Goal: Task Accomplishment & Management: Manage account settings

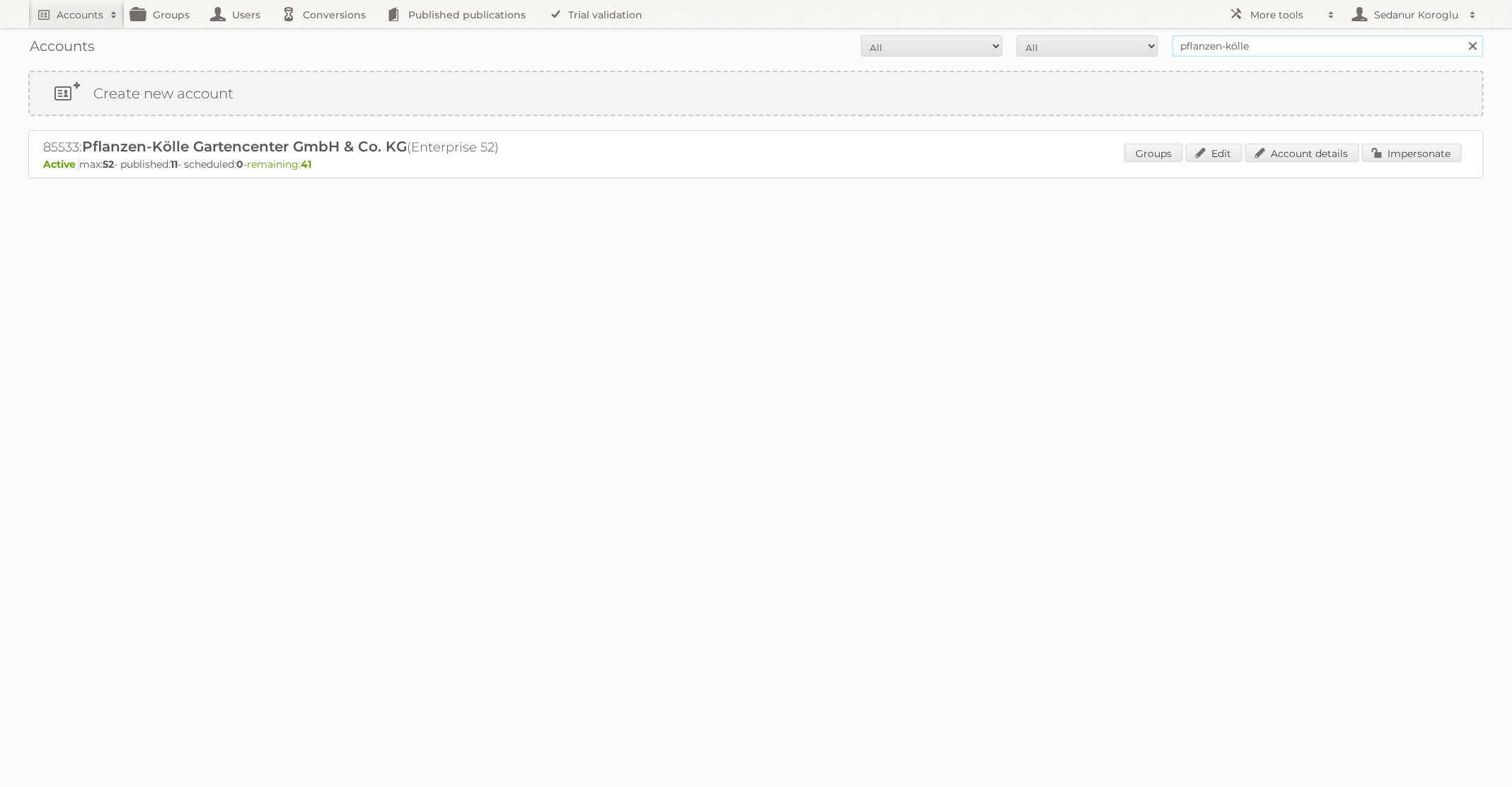
drag, startPoint x: 0, startPoint y: 0, endPoint x: 1017, endPoint y: 49, distance: 1018.2
click at [1017, 49] on form "All Active Expired Pending All Paid Trials Self service pflanzen-[PERSON_NAME] …" at bounding box center [756, 46] width 1455 height 21
type input "Plus Retail"
click at [1461, 36] on input "Search" at bounding box center [1472, 46] width 21 height 21
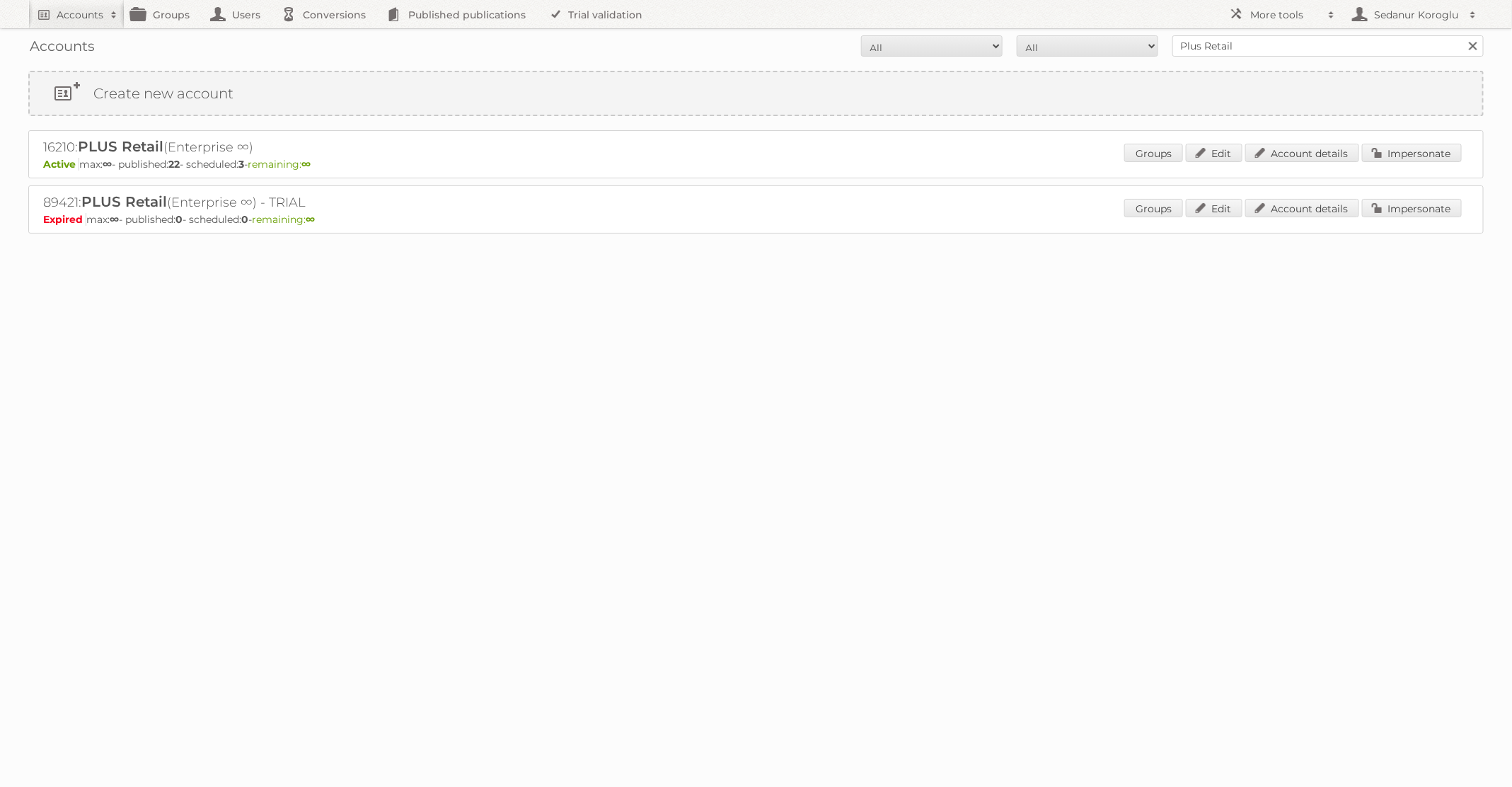
click at [1409, 162] on div "Groups Edit Account details Impersonate" at bounding box center [1293, 154] width 337 height 21
click at [1407, 151] on link "Impersonate" at bounding box center [1412, 153] width 100 height 19
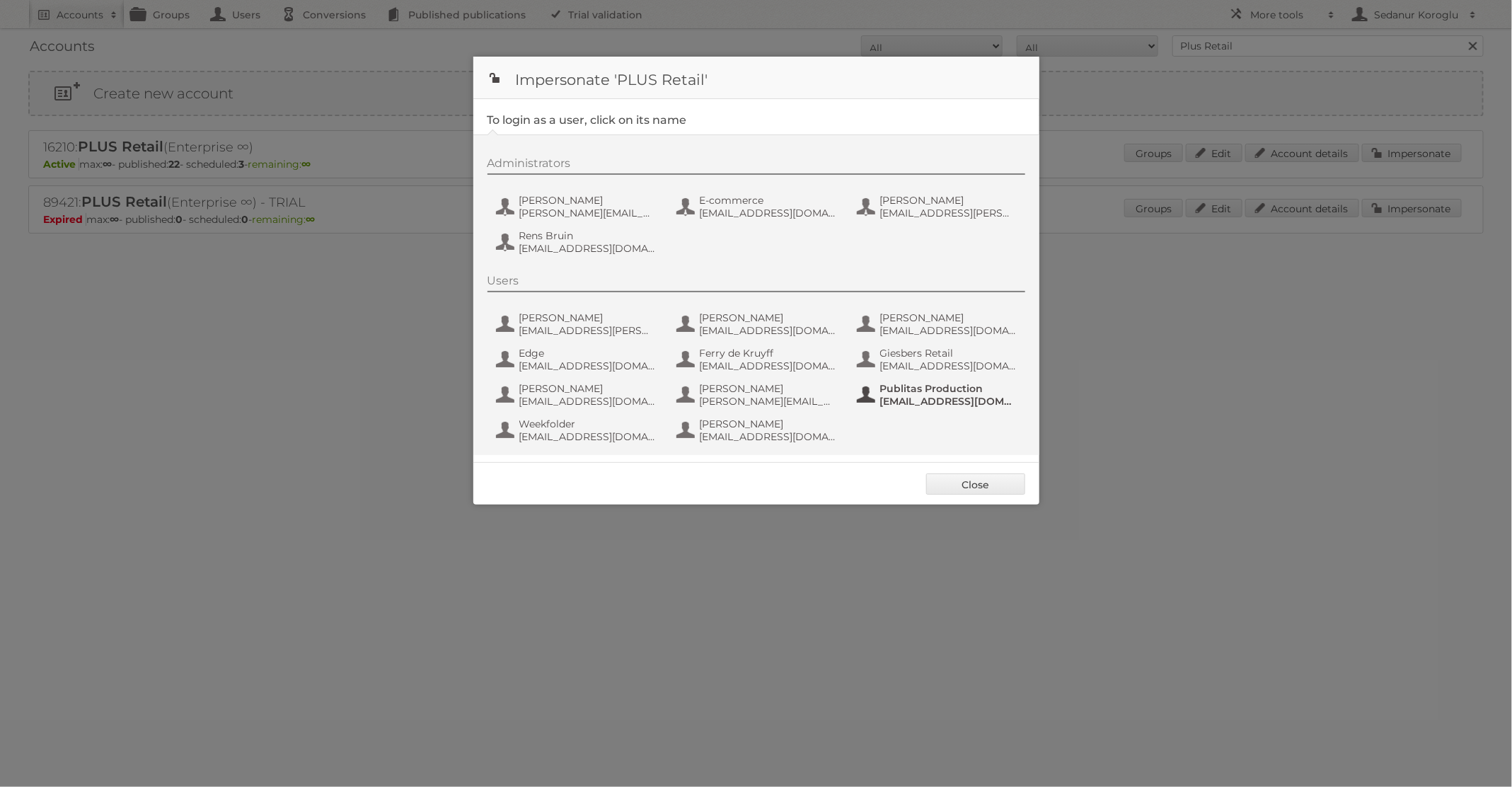
click at [896, 389] on span "Publitas Production" at bounding box center [949, 388] width 137 height 12
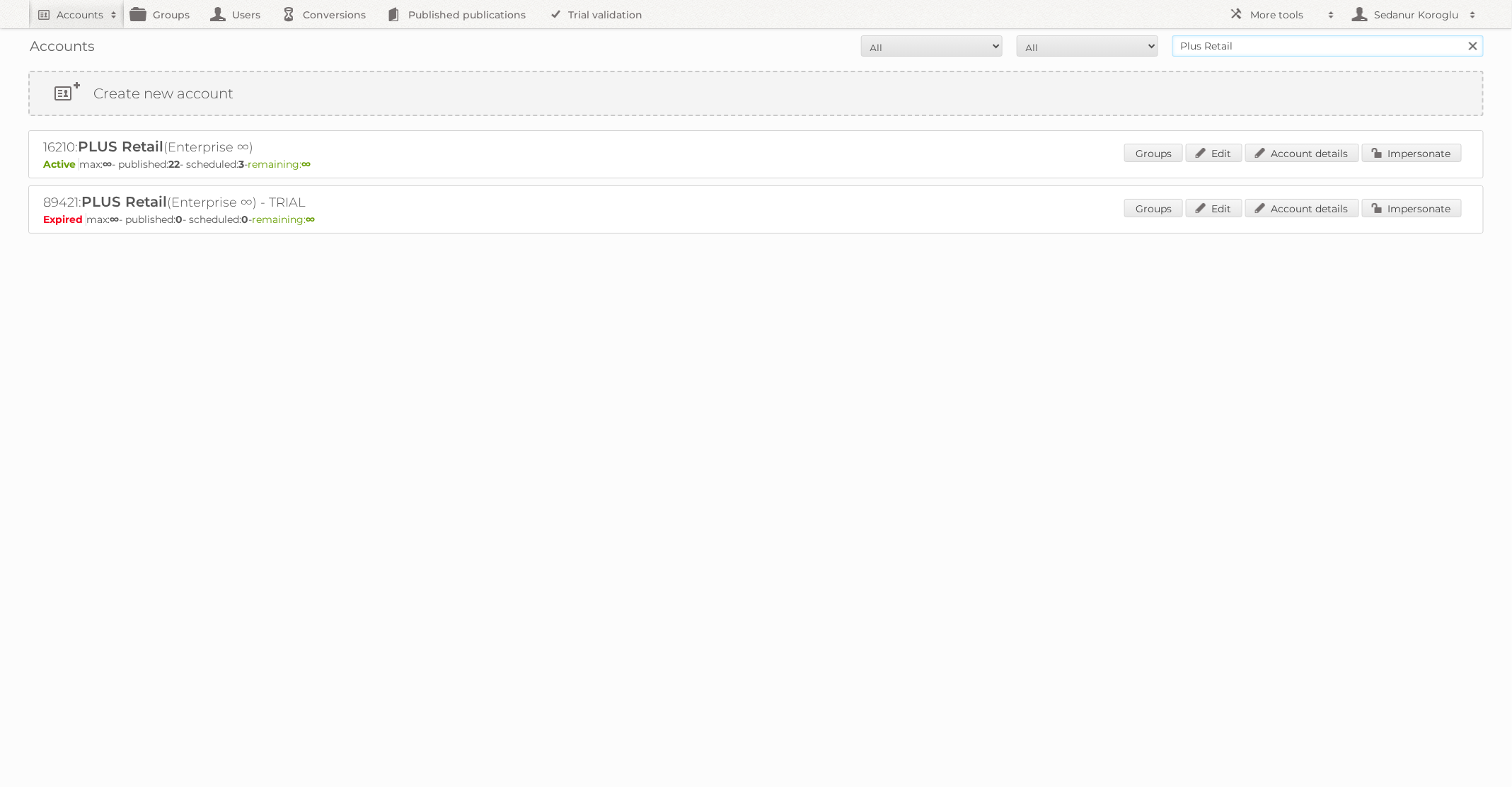
drag, startPoint x: 1294, startPoint y: 43, endPoint x: 1023, endPoint y: 43, distance: 271.0
click at [1023, 43] on form "All Active Expired Pending All Paid Trials Self service Plus Retail Search" at bounding box center [756, 46] width 1455 height 21
type input "o"
type input "pflanzen-kölle"
click at [1461, 36] on input "Search" at bounding box center [1472, 46] width 21 height 21
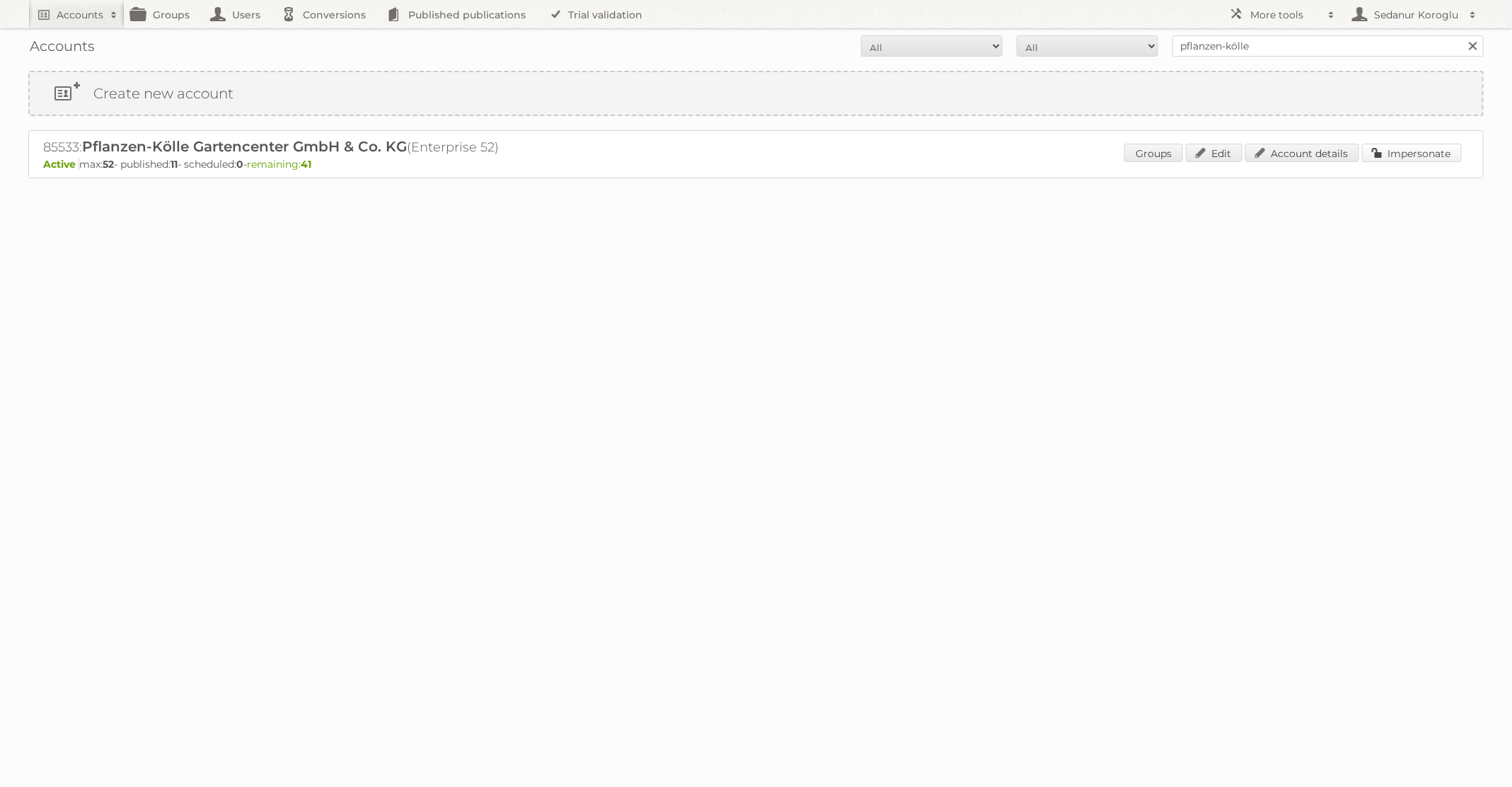
click at [1431, 155] on link "Impersonate" at bounding box center [1412, 153] width 100 height 19
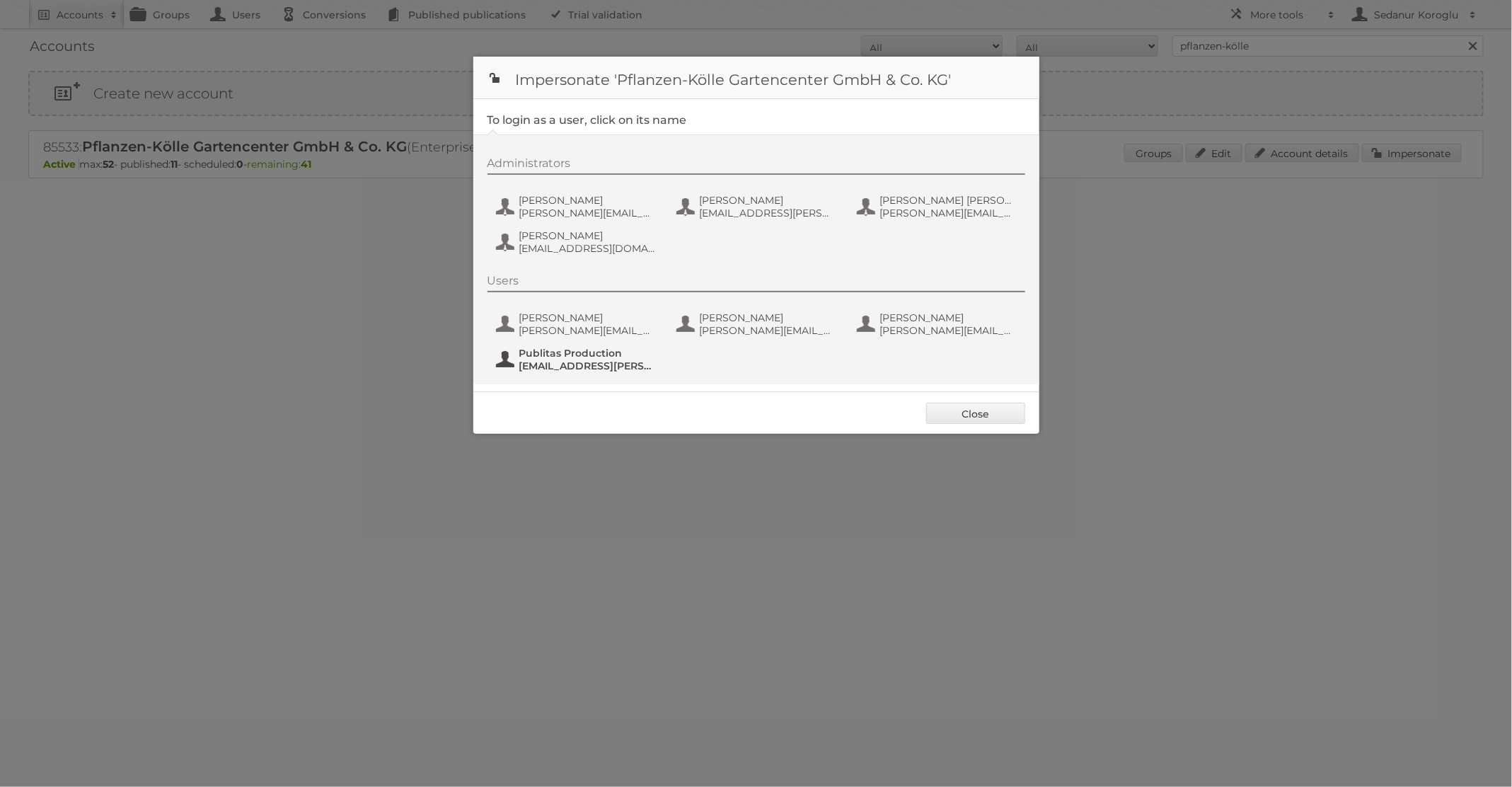
click at [601, 368] on span "fs+Pflanzen-Koelle@publitas.com" at bounding box center [588, 366] width 137 height 12
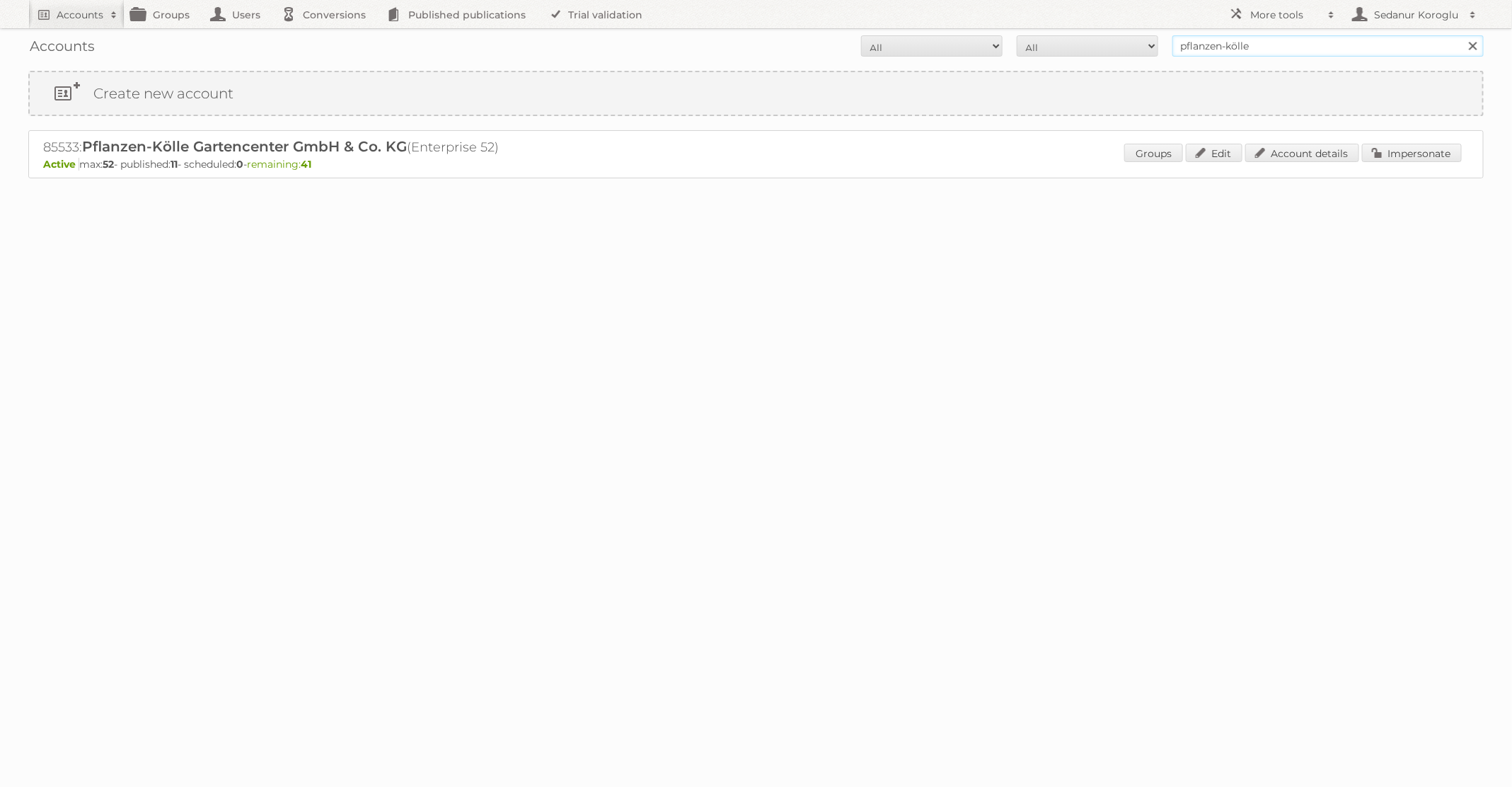
drag, startPoint x: 1285, startPoint y: 46, endPoint x: 989, endPoint y: 46, distance: 296.0
click at [989, 46] on form "All Active Expired Pending All Paid Trials Self service pflanzen-kölle Search" at bounding box center [756, 46] width 1455 height 21
type input "Plus Retail"
click at [1461, 36] on input "Search" at bounding box center [1472, 46] width 21 height 21
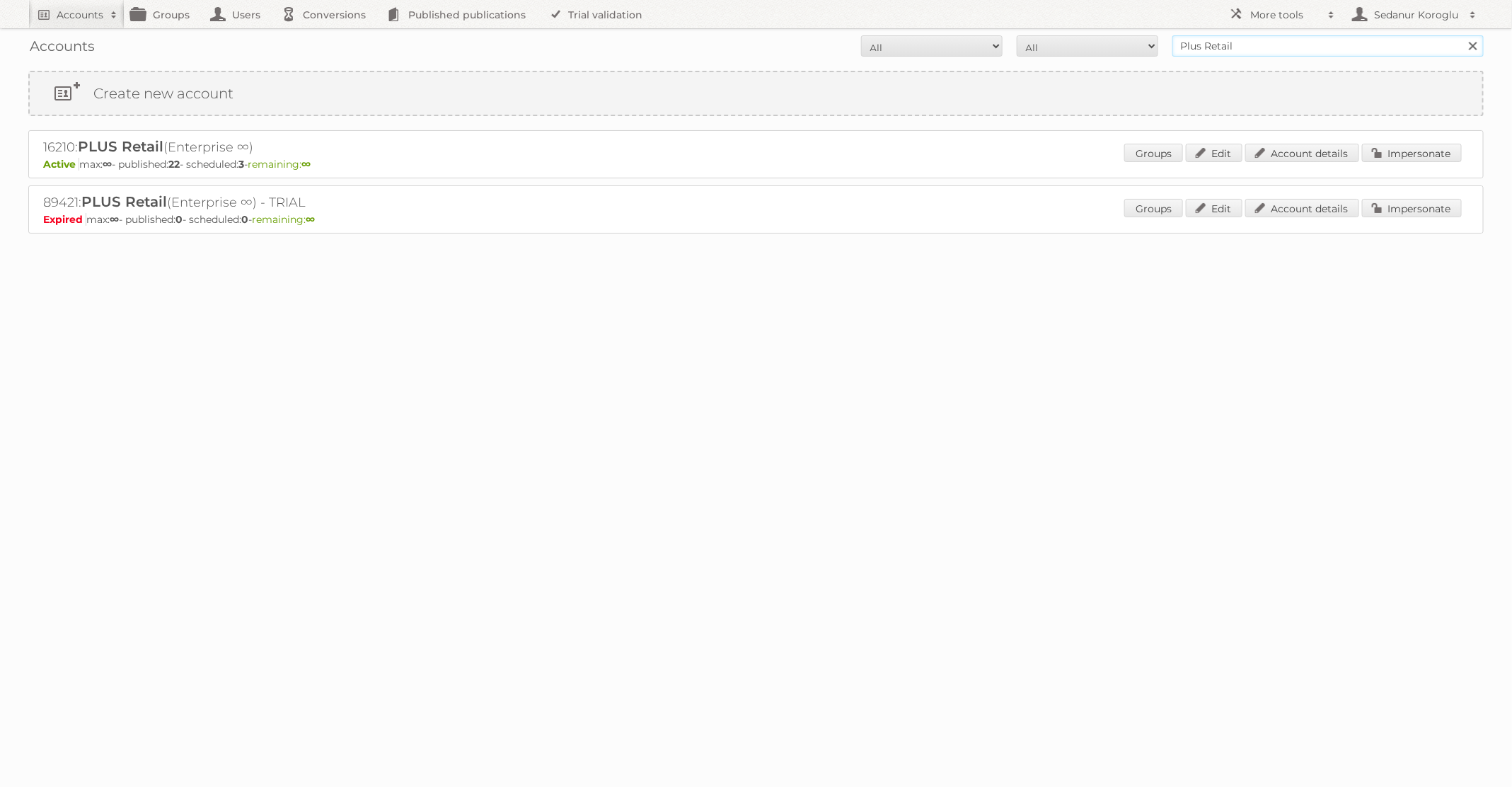
drag, startPoint x: 1240, startPoint y: 50, endPoint x: 1079, endPoint y: 50, distance: 161.0
click at [1079, 50] on form "All Active Expired Pending All Paid Trials Self service Plus Retail Search" at bounding box center [756, 46] width 1455 height 21
type input "o"
type input "pflanzen-kölle"
click at [1461, 36] on input "Search" at bounding box center [1472, 46] width 21 height 21
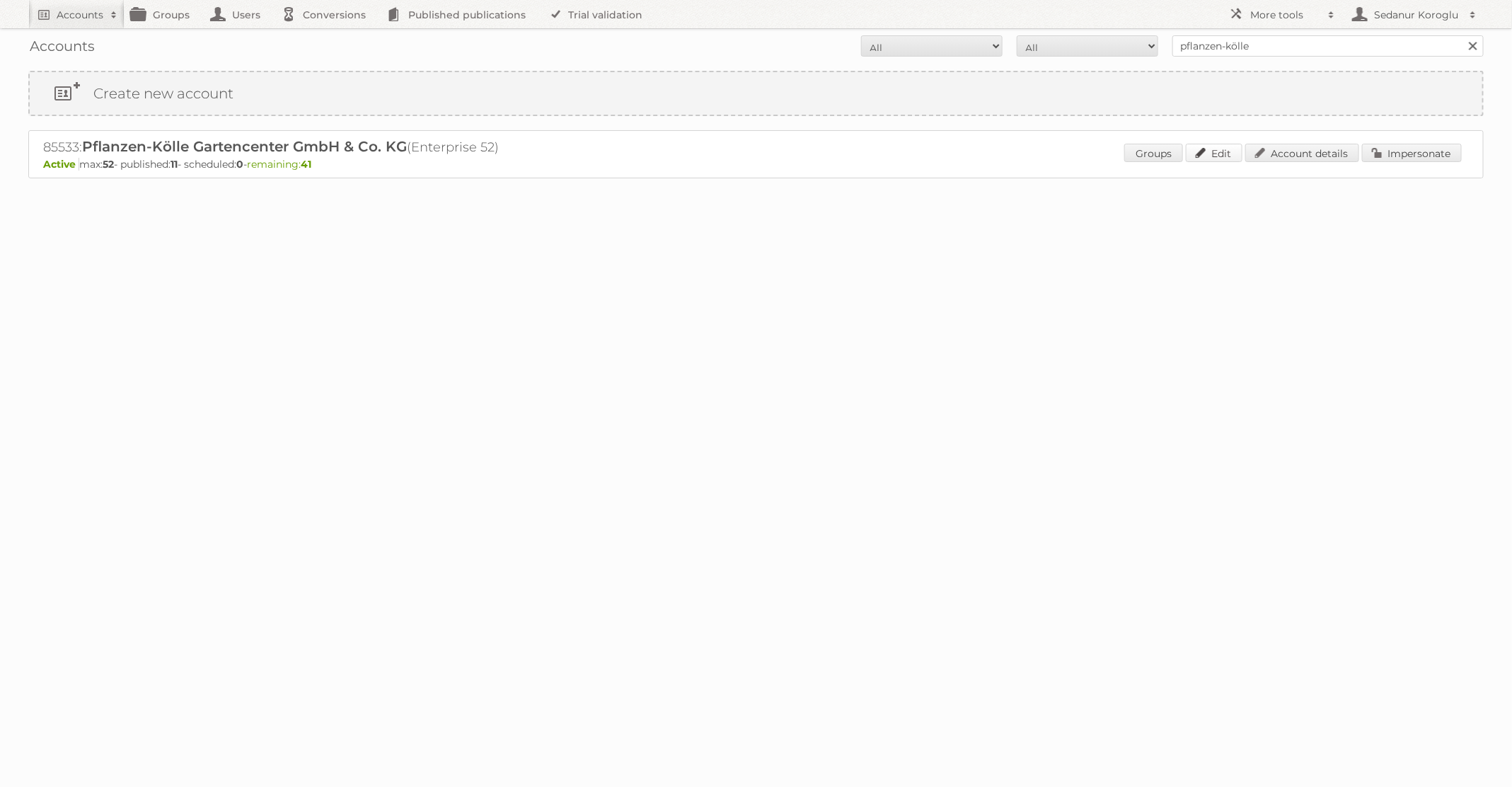
click at [1222, 149] on link "Edit" at bounding box center [1213, 153] width 56 height 19
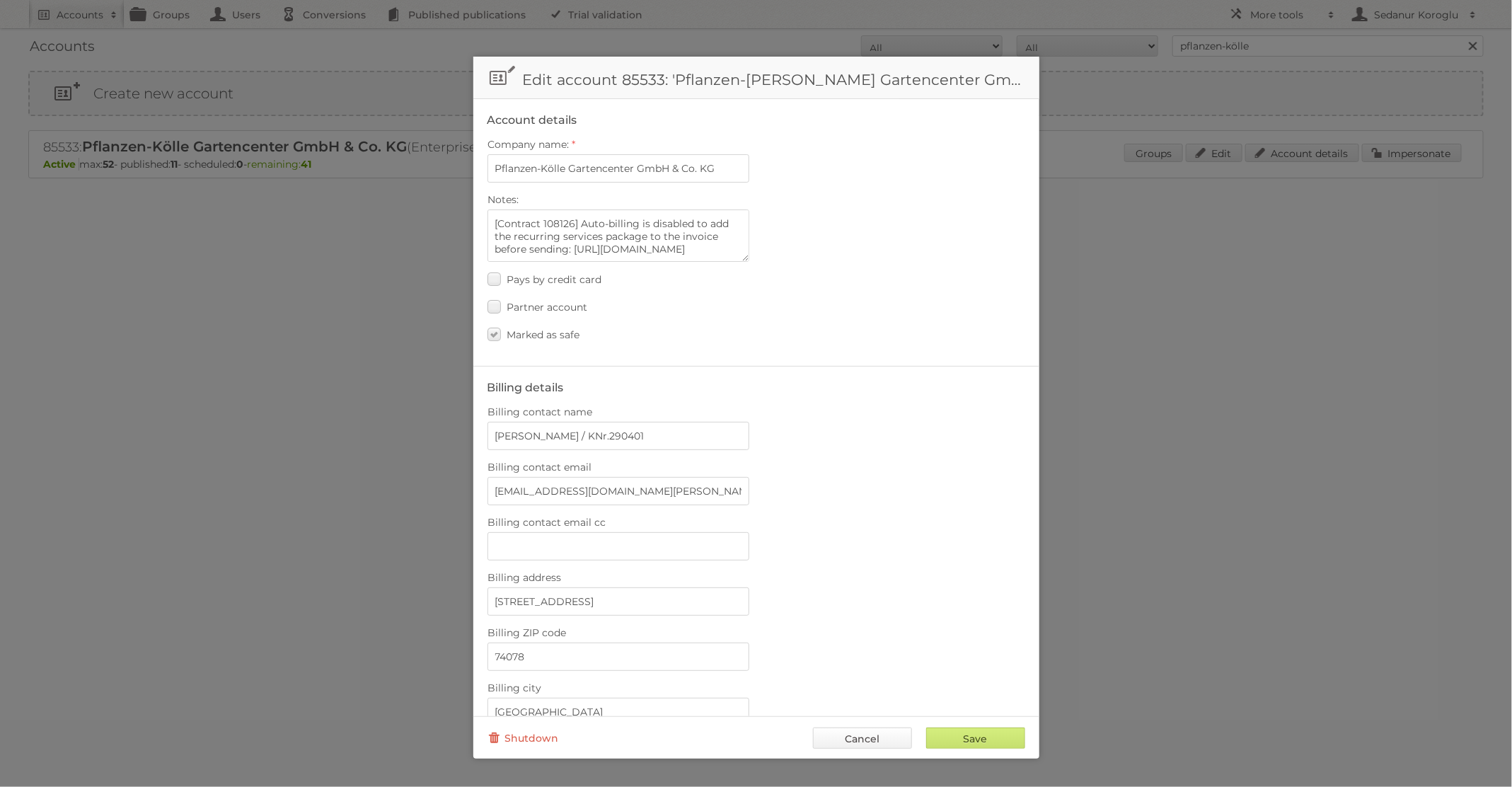
click at [854, 744] on link "Cancel" at bounding box center [862, 738] width 99 height 21
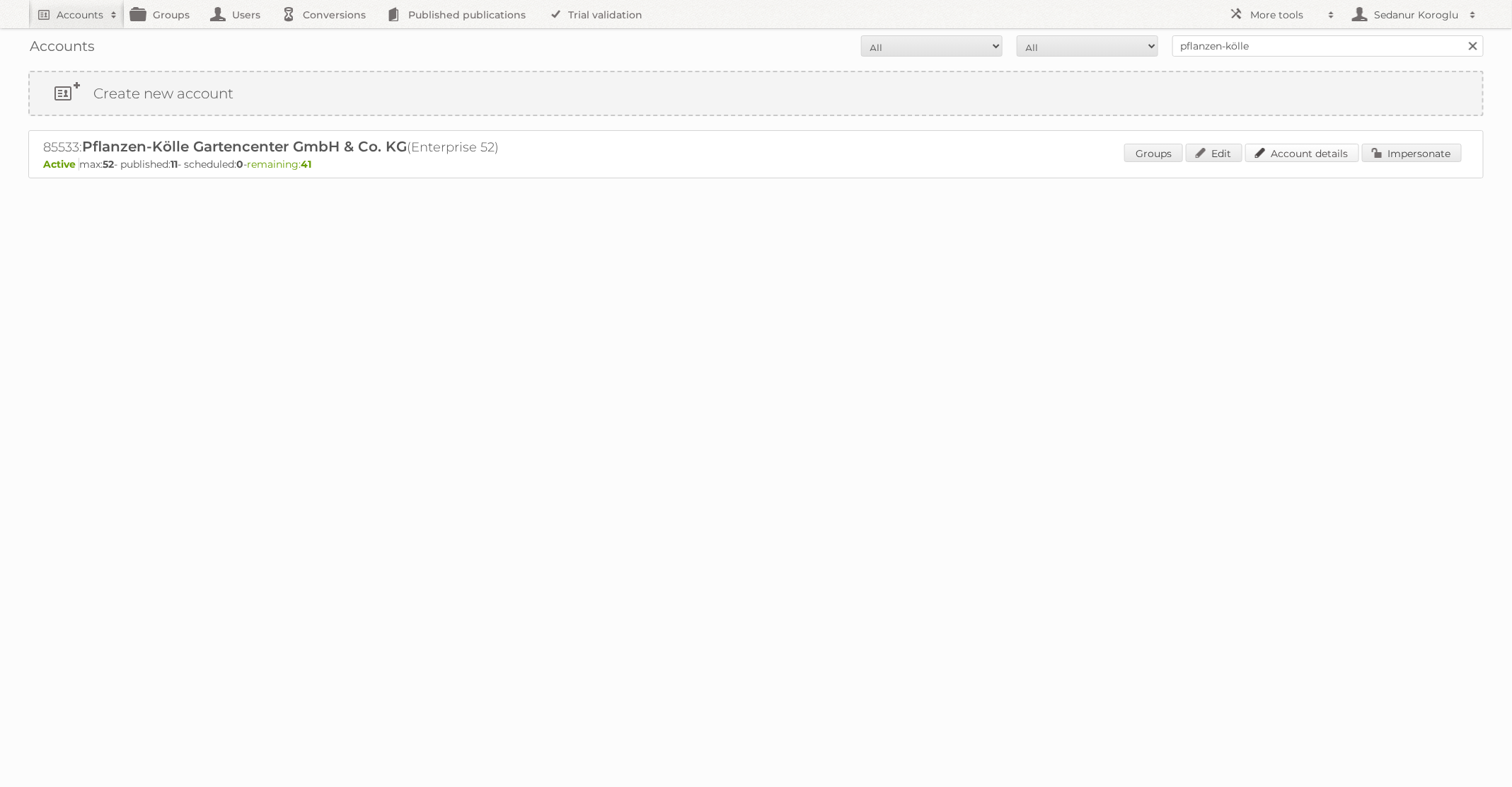
click at [1280, 153] on link "Account details" at bounding box center [1302, 153] width 114 height 19
click at [1399, 151] on link "Impersonate" at bounding box center [1412, 153] width 100 height 19
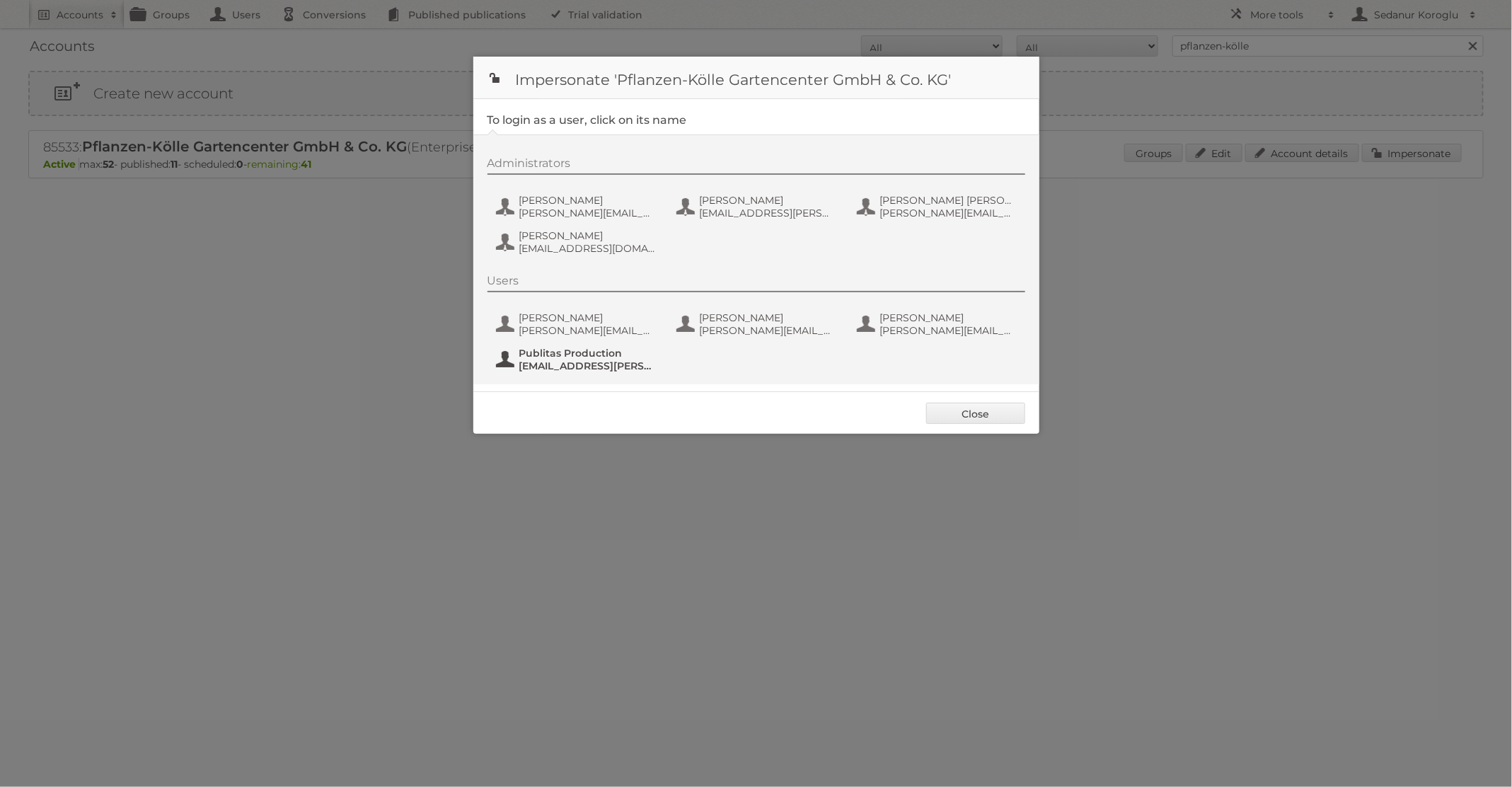
click at [600, 370] on span "fs+Pflanzen-Koelle@publitas.com" at bounding box center [588, 366] width 137 height 12
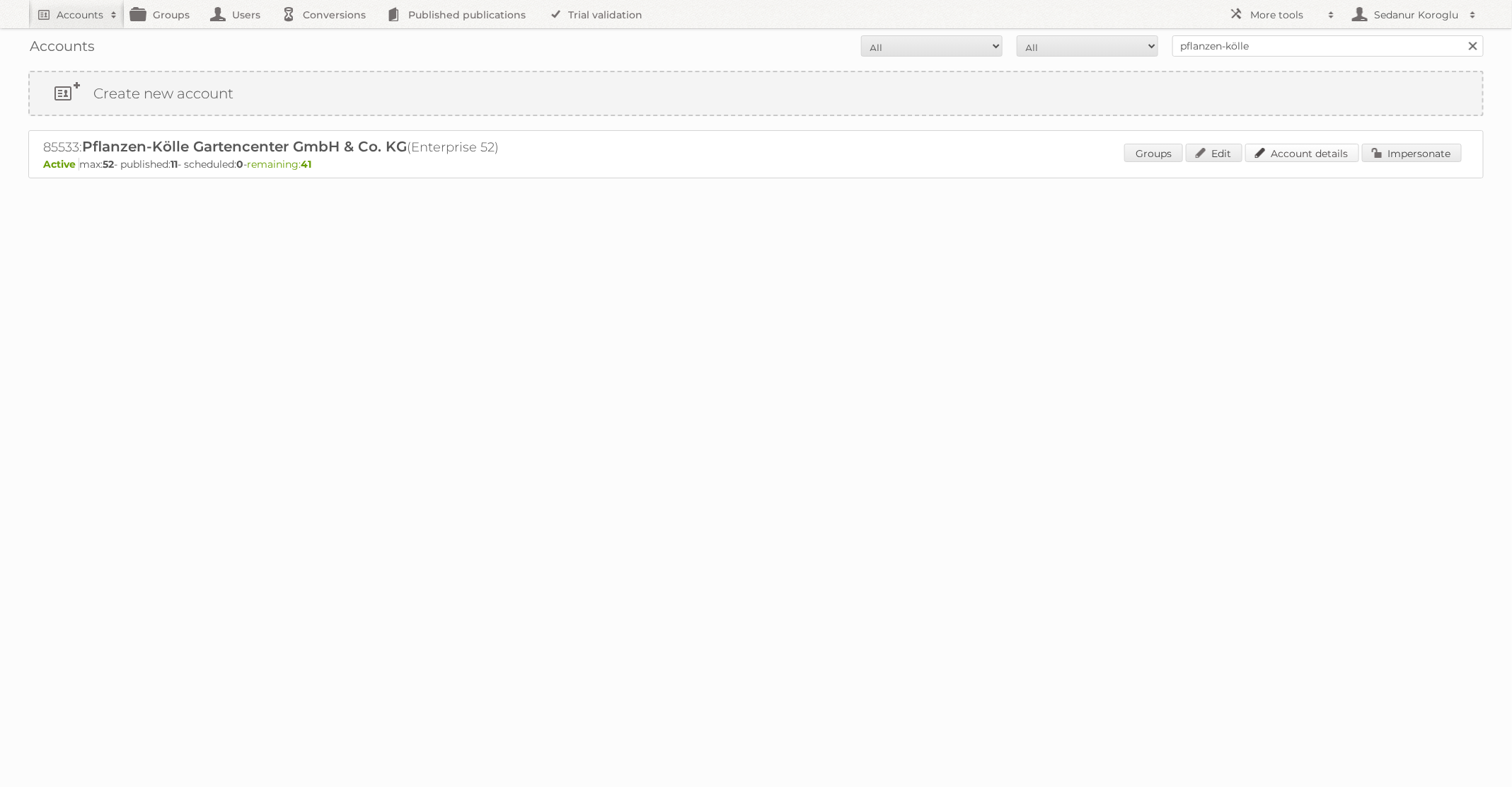
click at [1287, 152] on link "Account details" at bounding box center [1302, 153] width 114 height 19
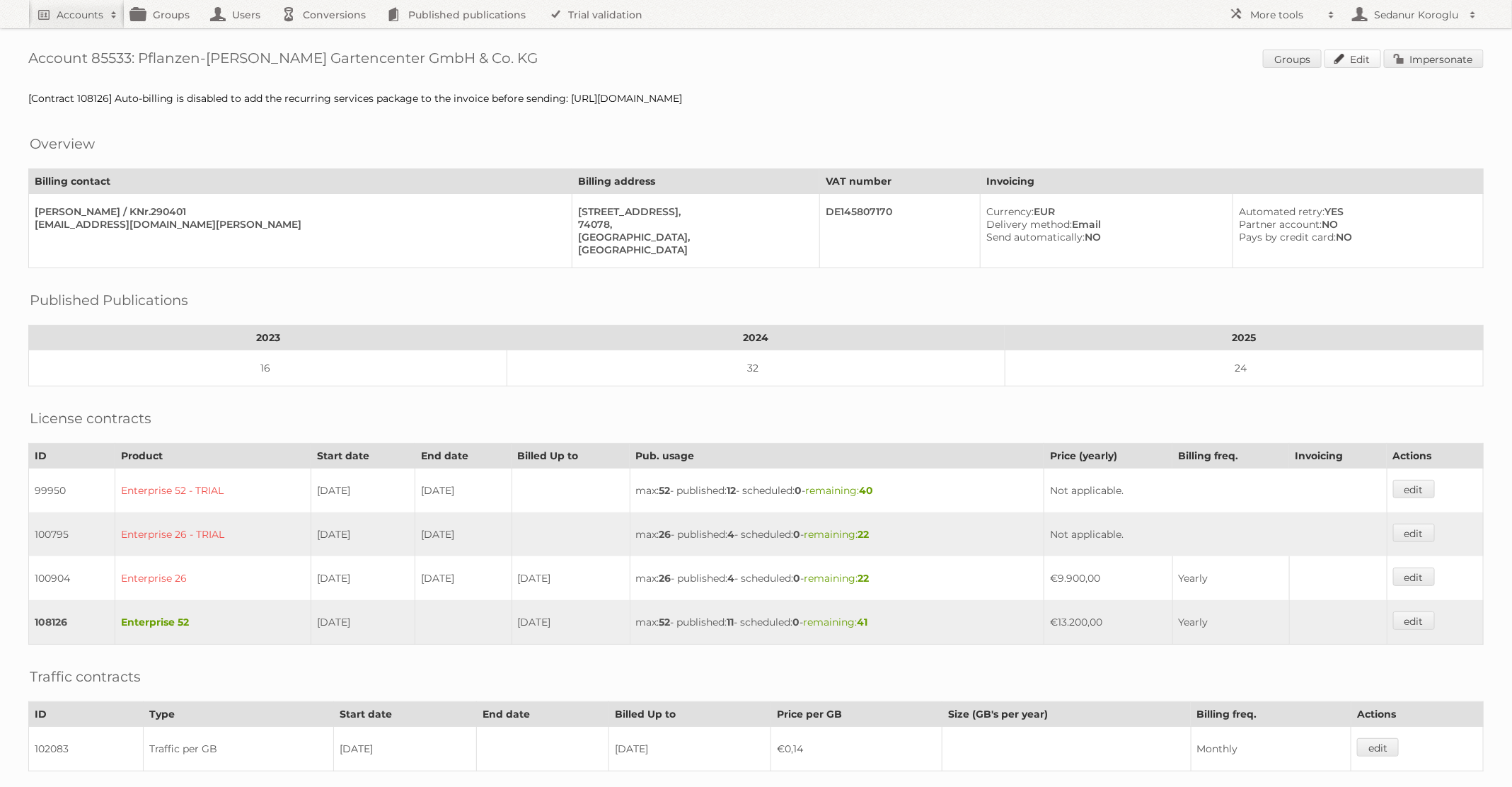
click at [1350, 63] on link "Edit" at bounding box center [1352, 59] width 56 height 19
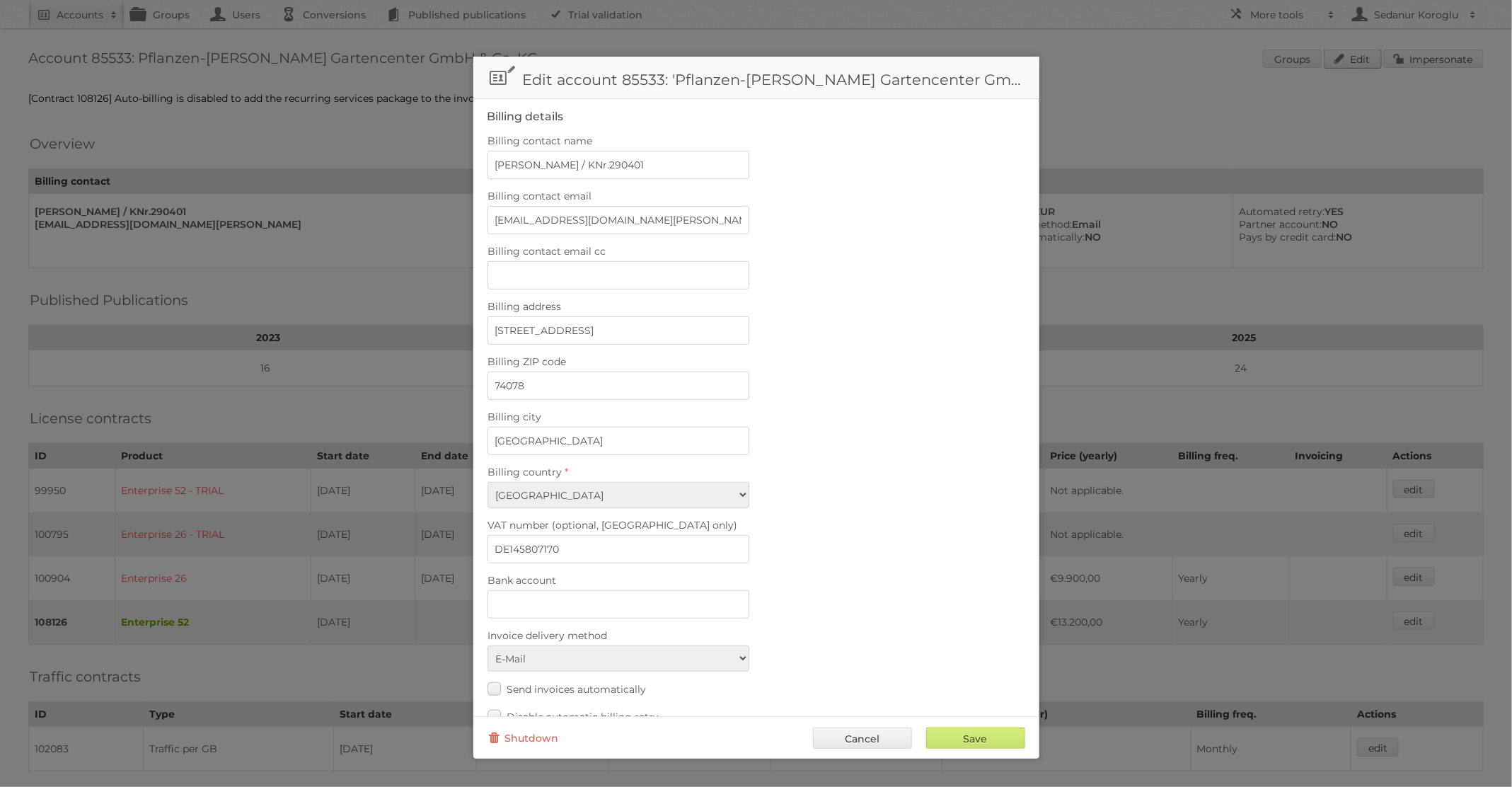
scroll to position [344, 0]
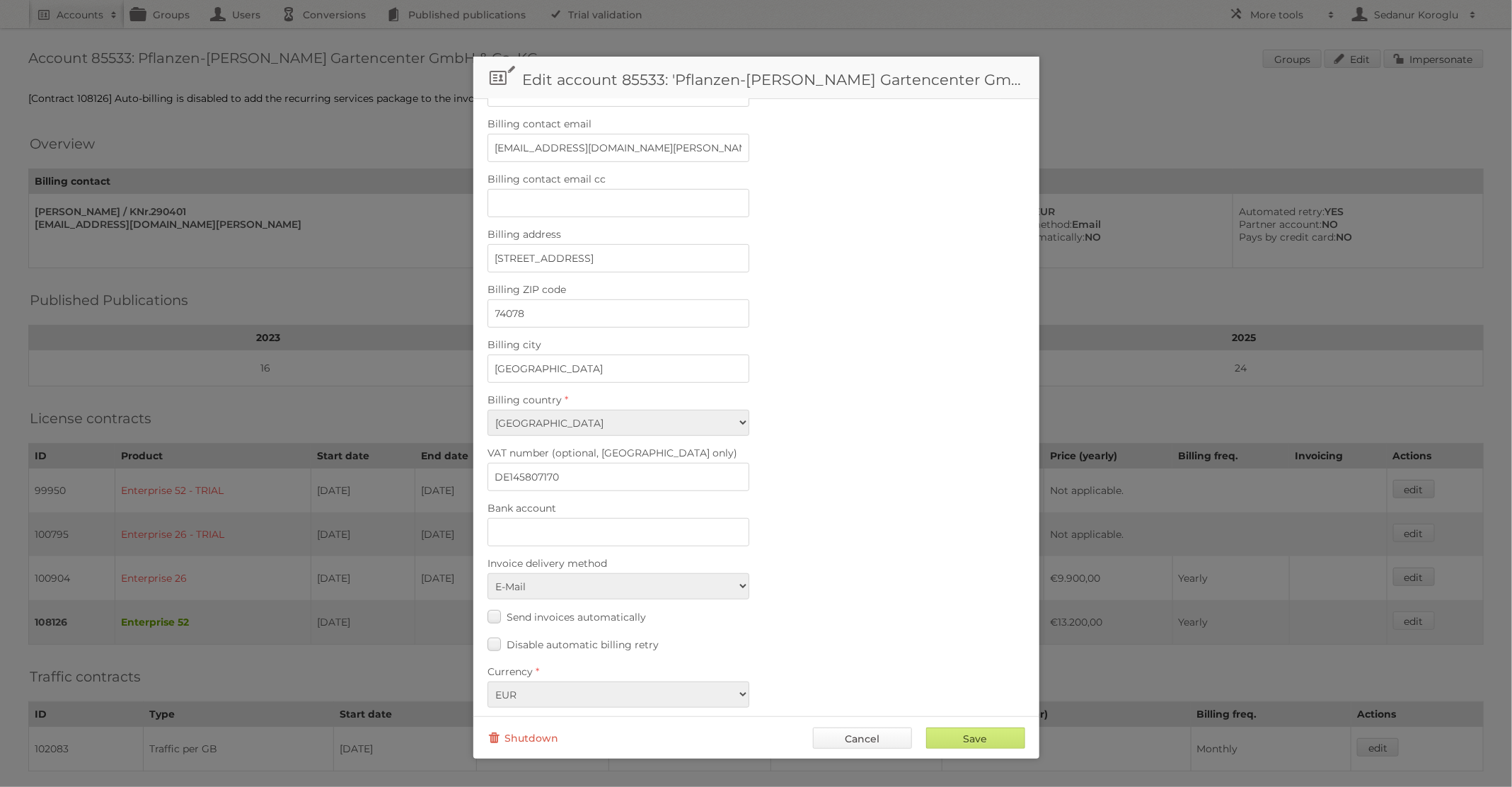
click at [849, 741] on link "Cancel" at bounding box center [862, 738] width 99 height 21
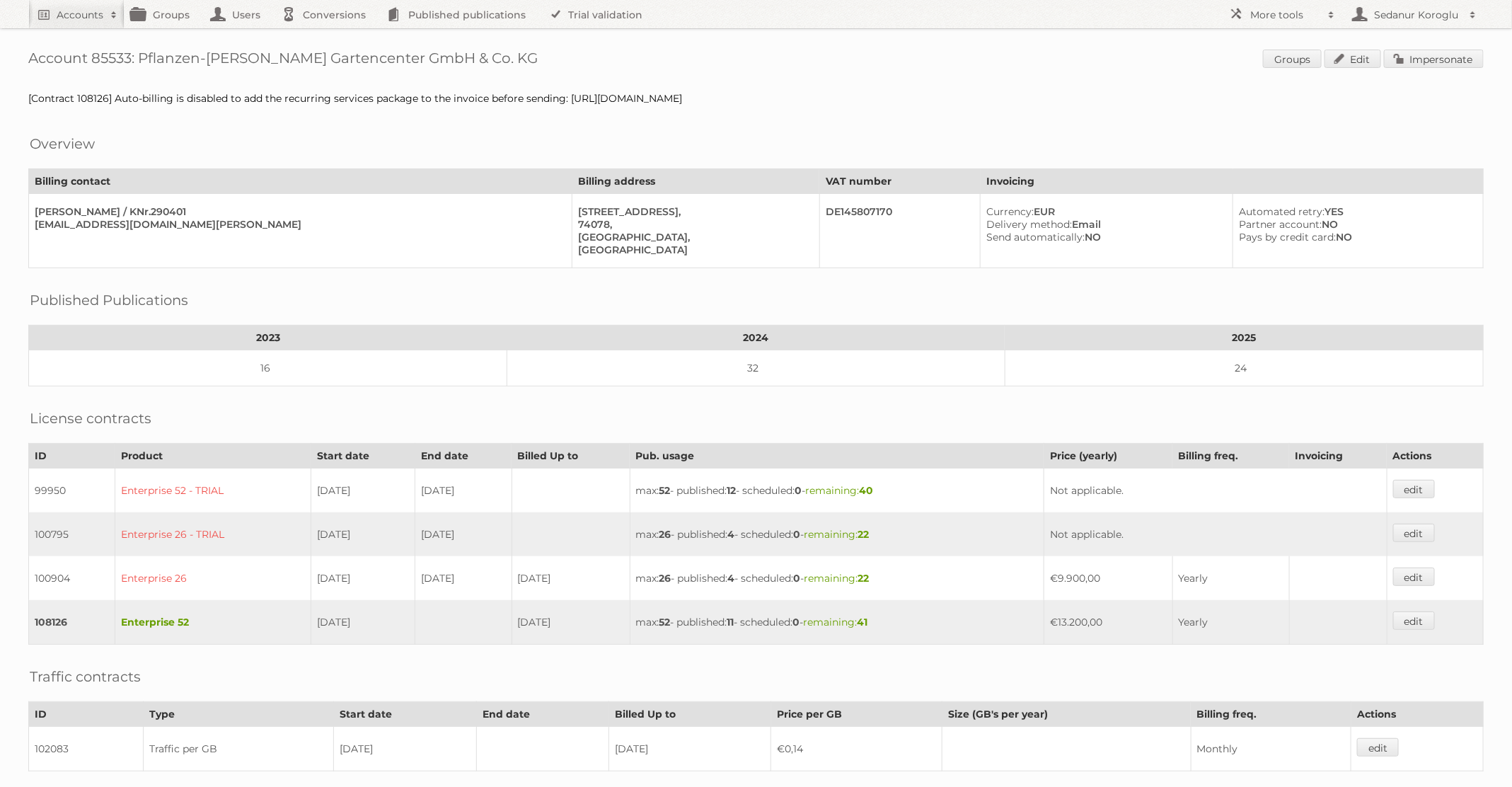
scroll to position [248, 0]
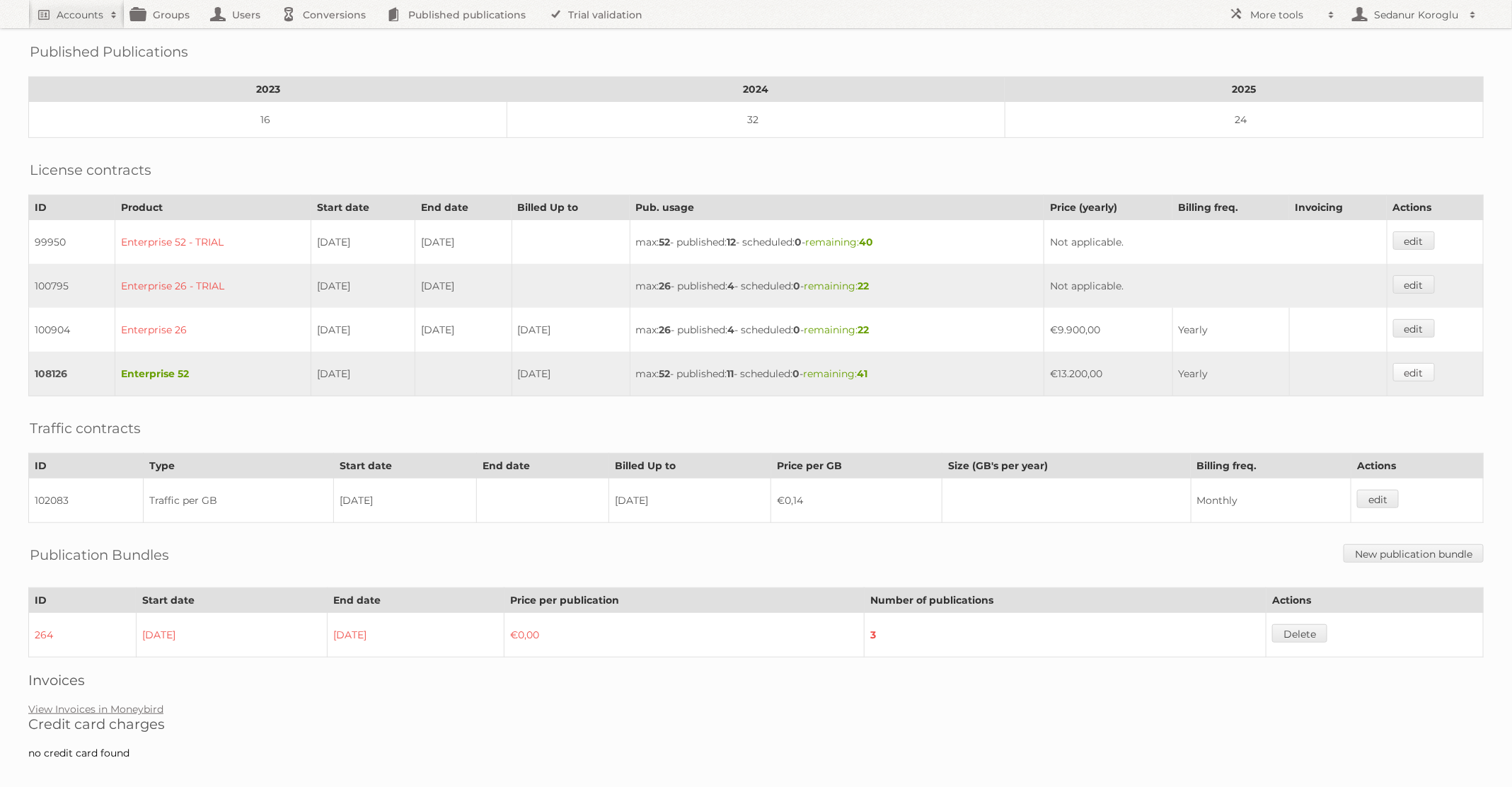
click at [1429, 365] on link "edit" at bounding box center [1414, 372] width 42 height 19
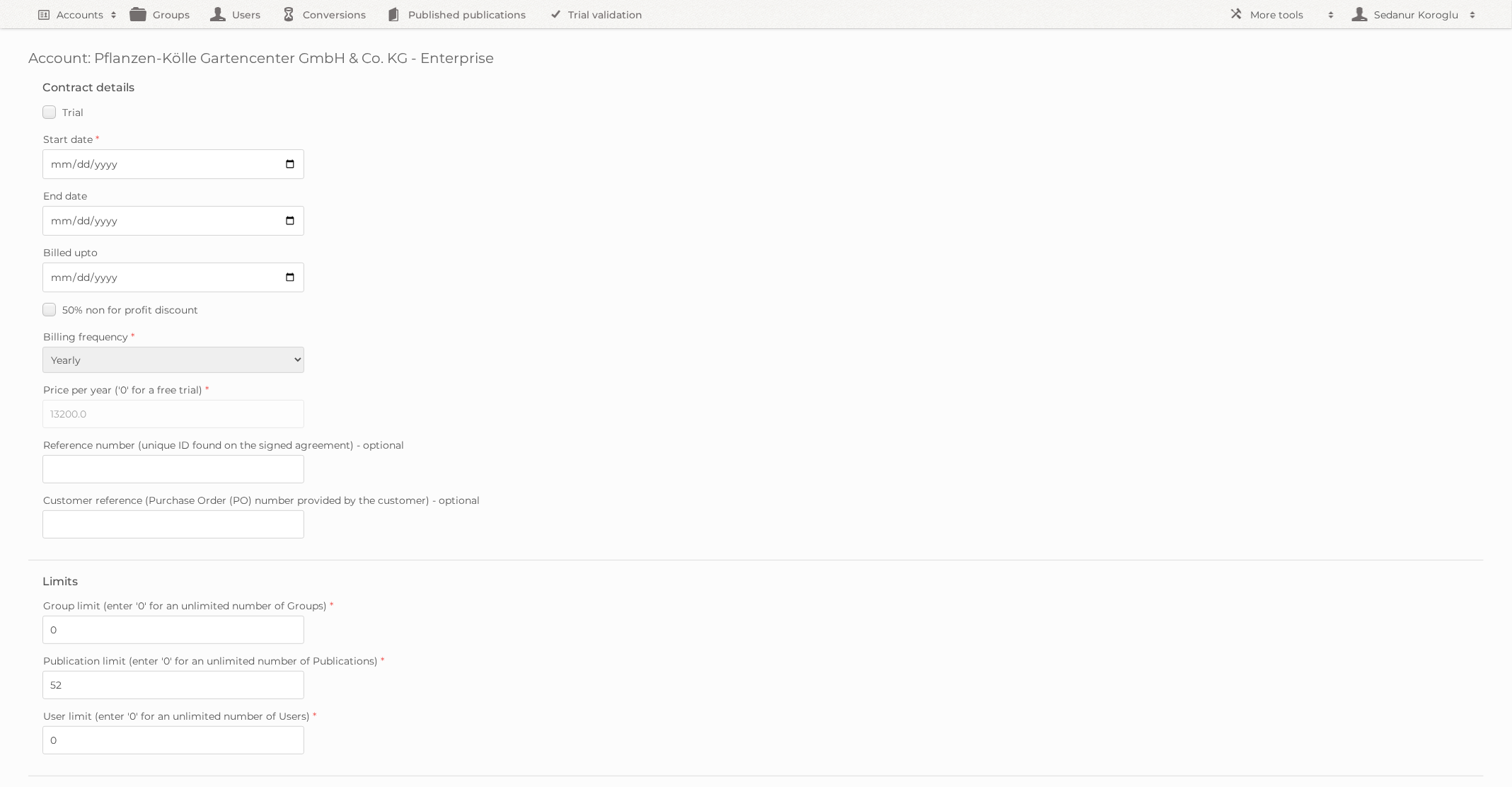
scroll to position [119, 0]
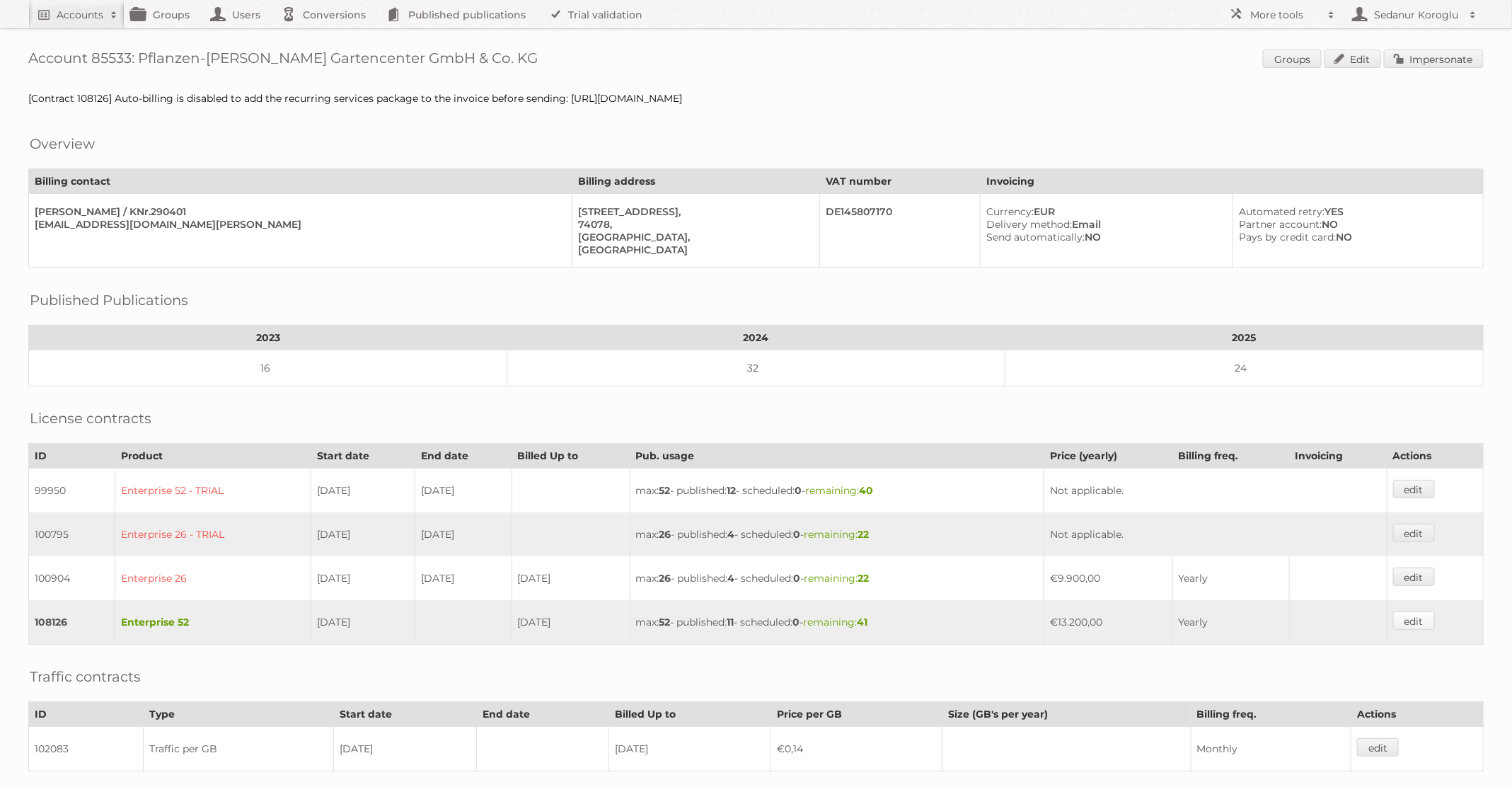
click at [1414, 611] on link "edit" at bounding box center [1414, 620] width 42 height 19
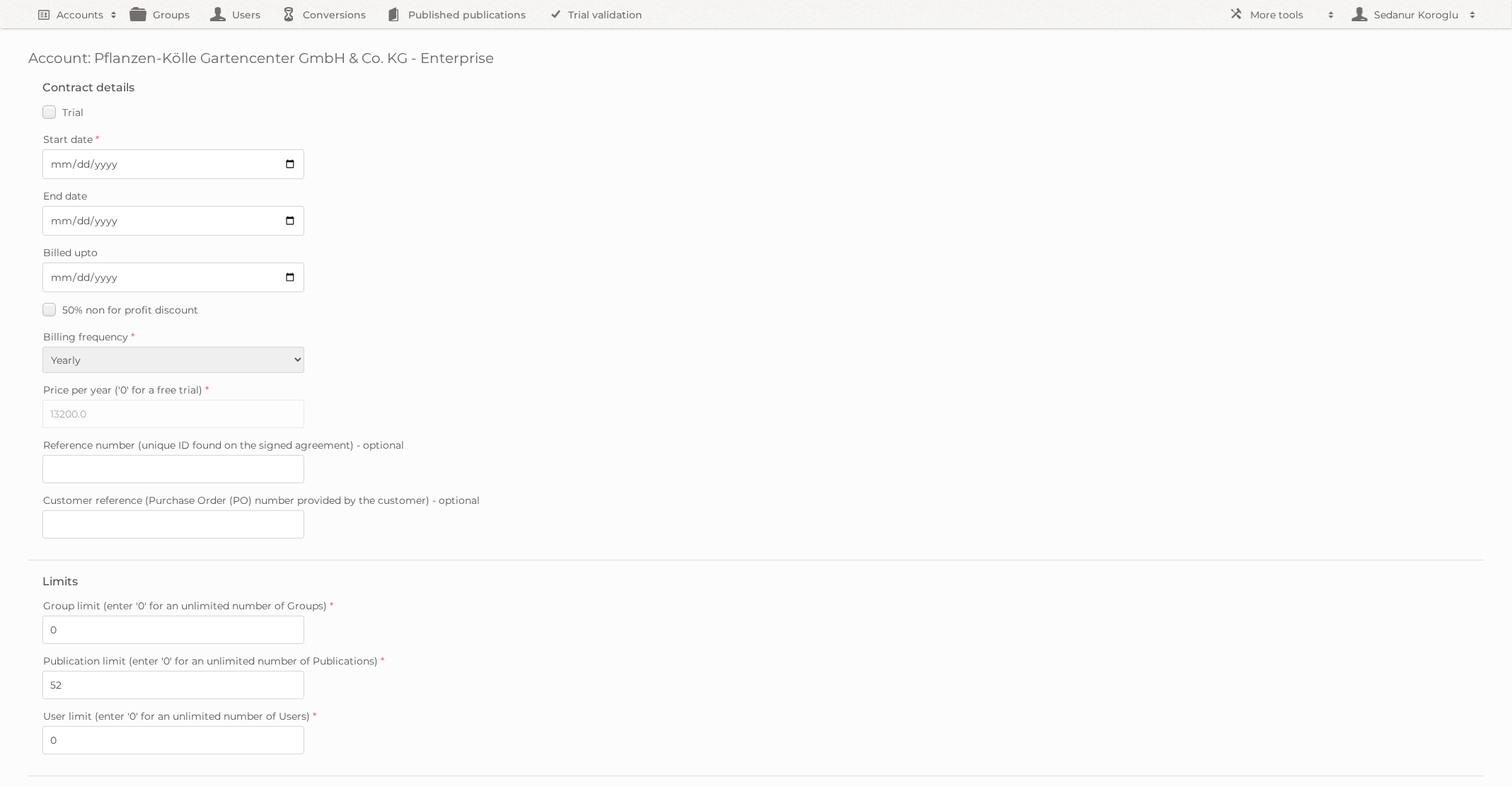
scroll to position [119, 0]
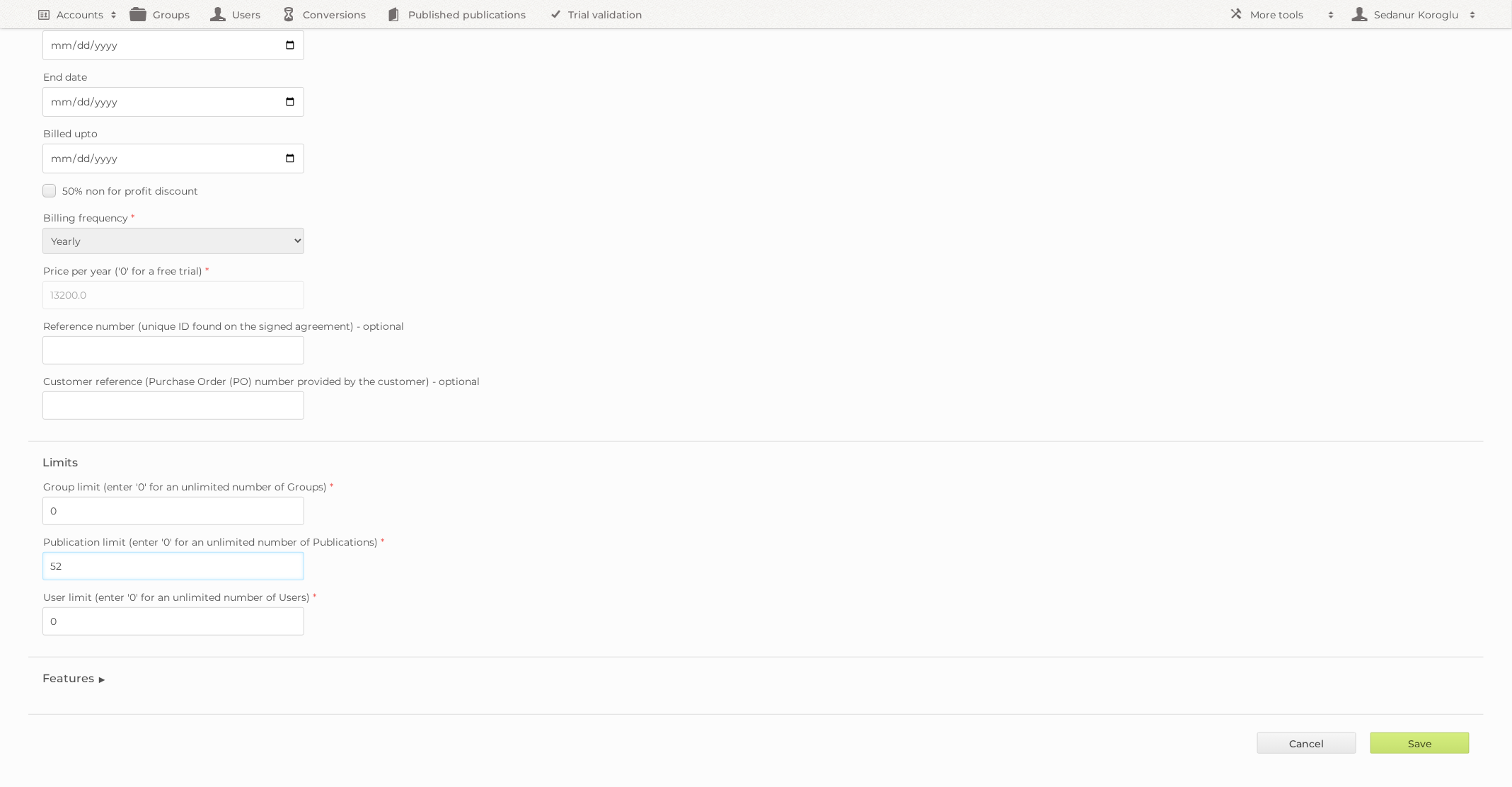
click at [94, 559] on input "52" at bounding box center [173, 567] width 261 height 29
type input "53"
click at [1420, 733] on input "Save" at bounding box center [1419, 743] width 99 height 21
type input "..."
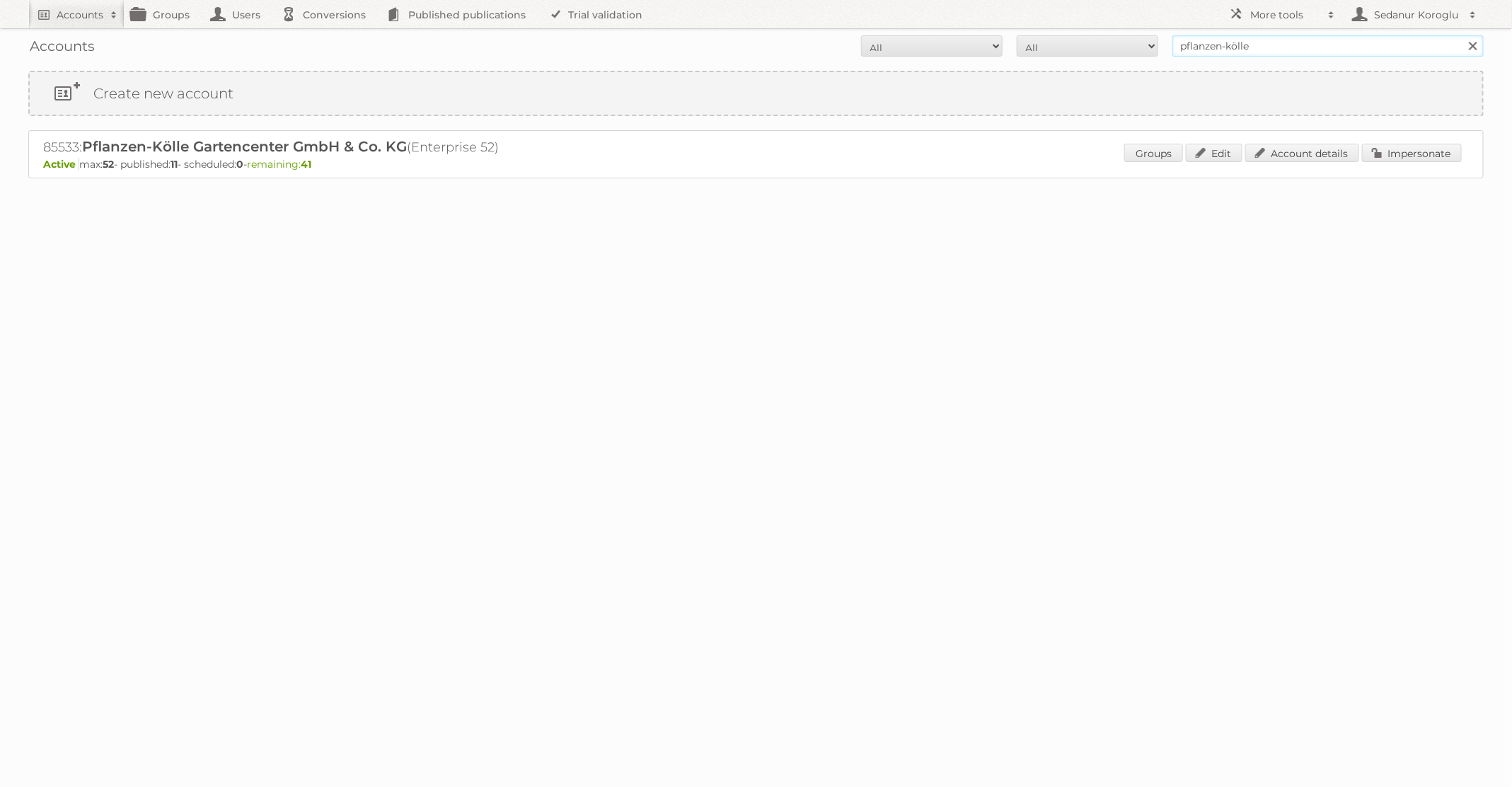
drag, startPoint x: 1267, startPoint y: 45, endPoint x: 1051, endPoint y: 45, distance: 216.0
click at [1051, 45] on form "All Active Expired Pending All Paid Trials Self service pflanzen-[PERSON_NAME] …" at bounding box center [756, 46] width 1455 height 21
type input "Kwantum"
click at [1461, 36] on input "Search" at bounding box center [1472, 46] width 21 height 21
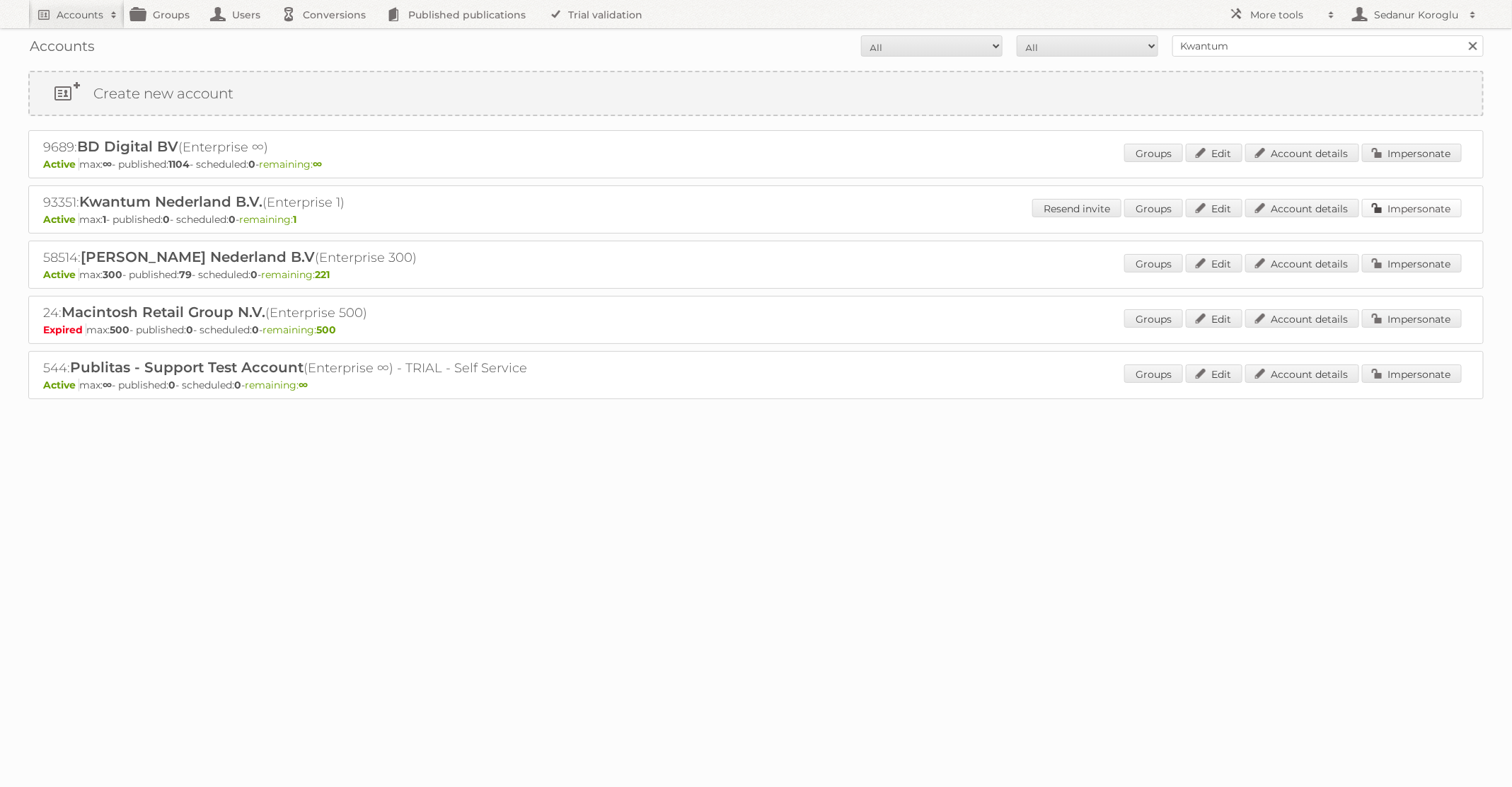
click at [1411, 205] on link "Impersonate" at bounding box center [1412, 208] width 100 height 19
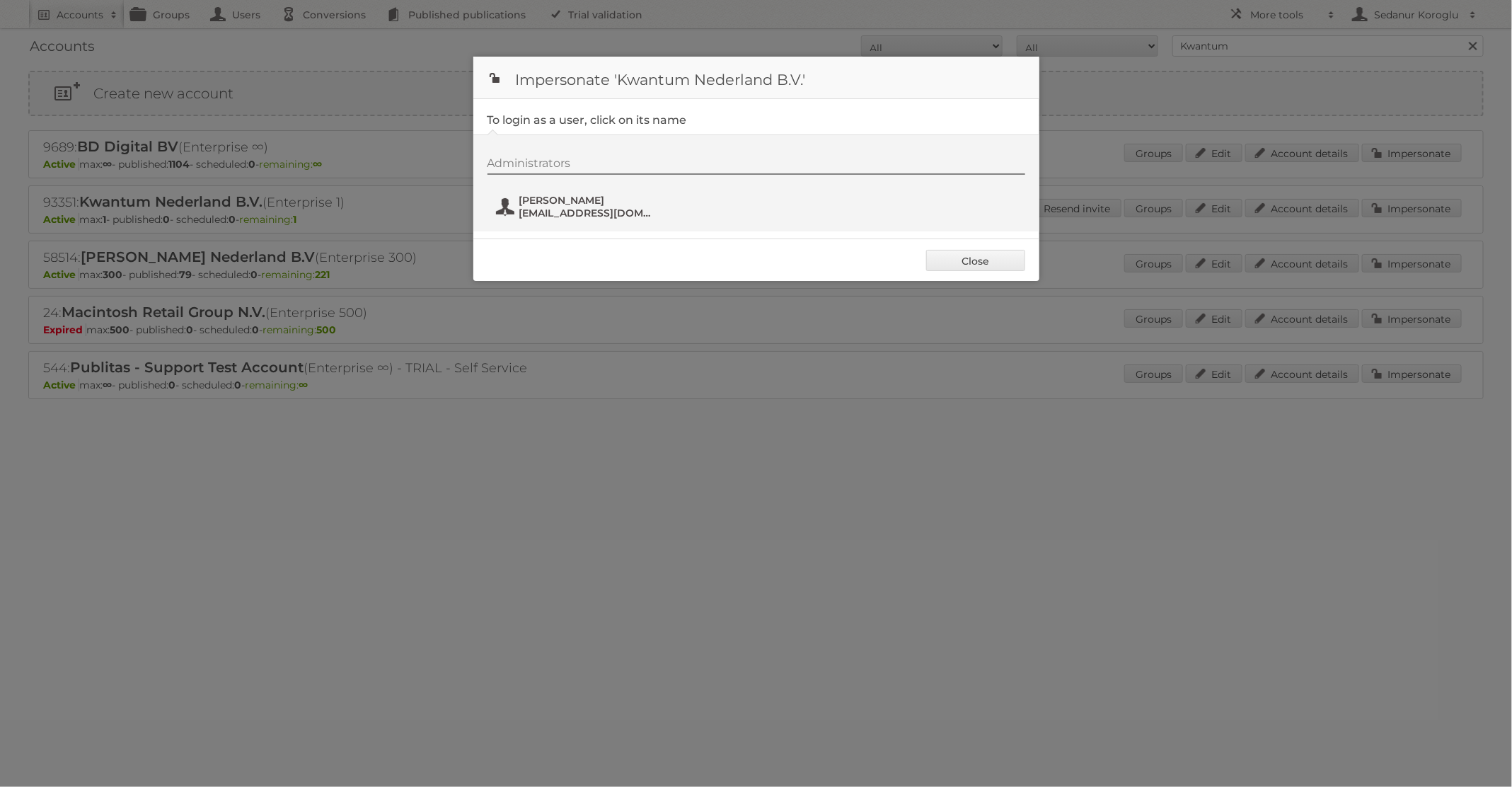
click at [562, 202] on span "Winston Coerecius" at bounding box center [588, 200] width 137 height 12
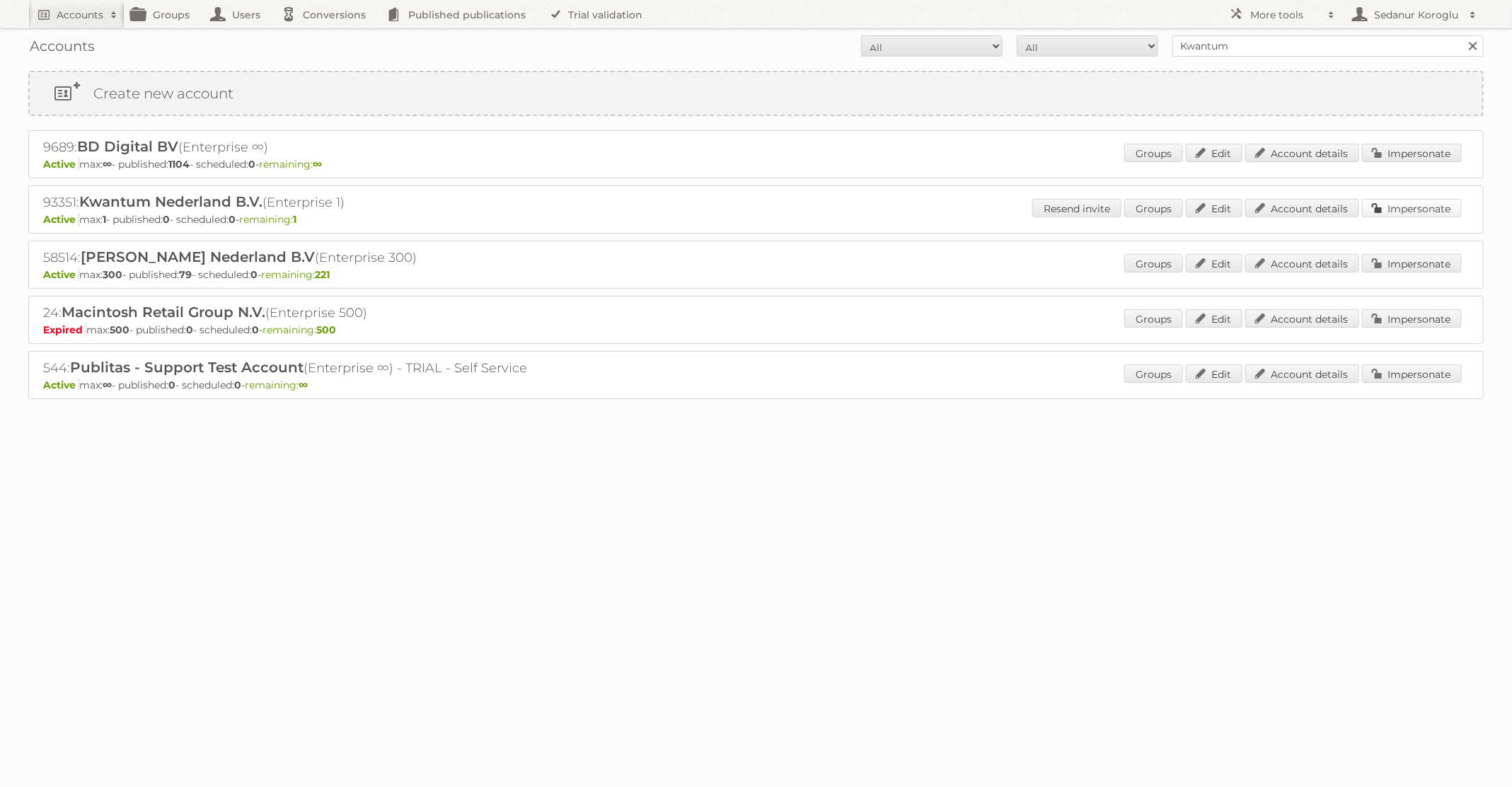
click at [1402, 206] on link "Impersonate" at bounding box center [1412, 208] width 100 height 19
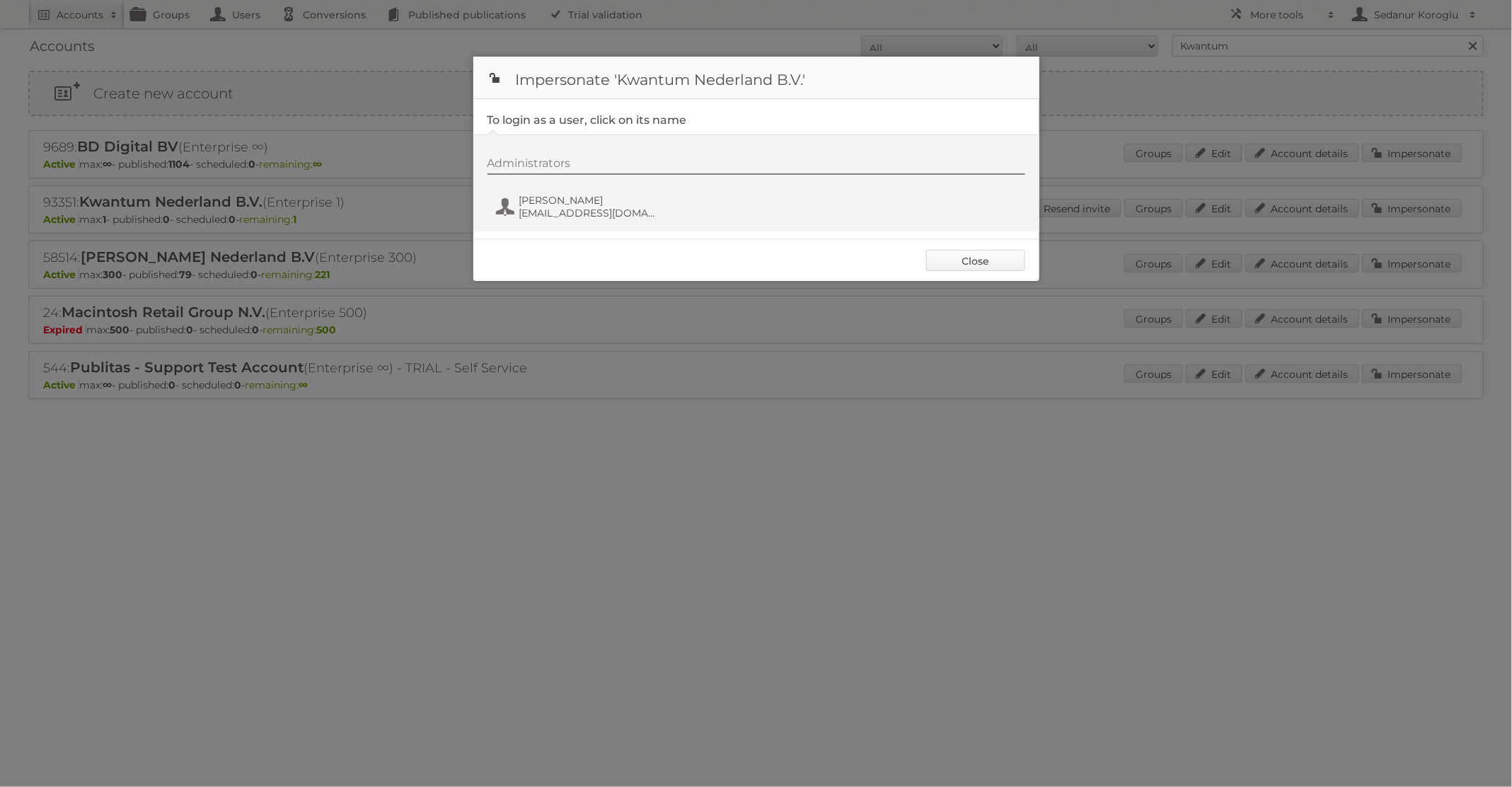
click at [976, 269] on link "Close" at bounding box center [975, 261] width 99 height 21
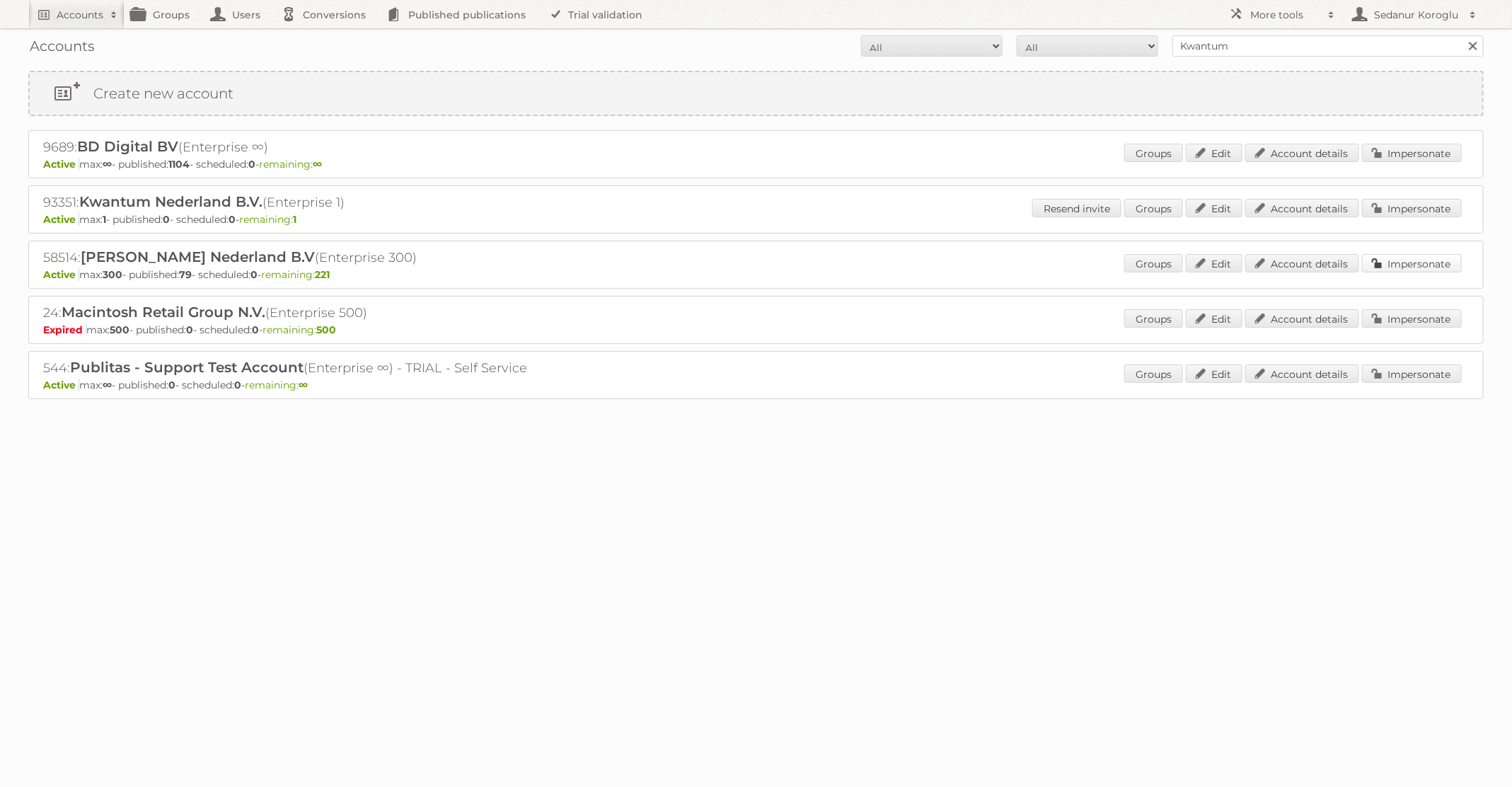
click at [1402, 266] on link "Impersonate" at bounding box center [1412, 263] width 100 height 19
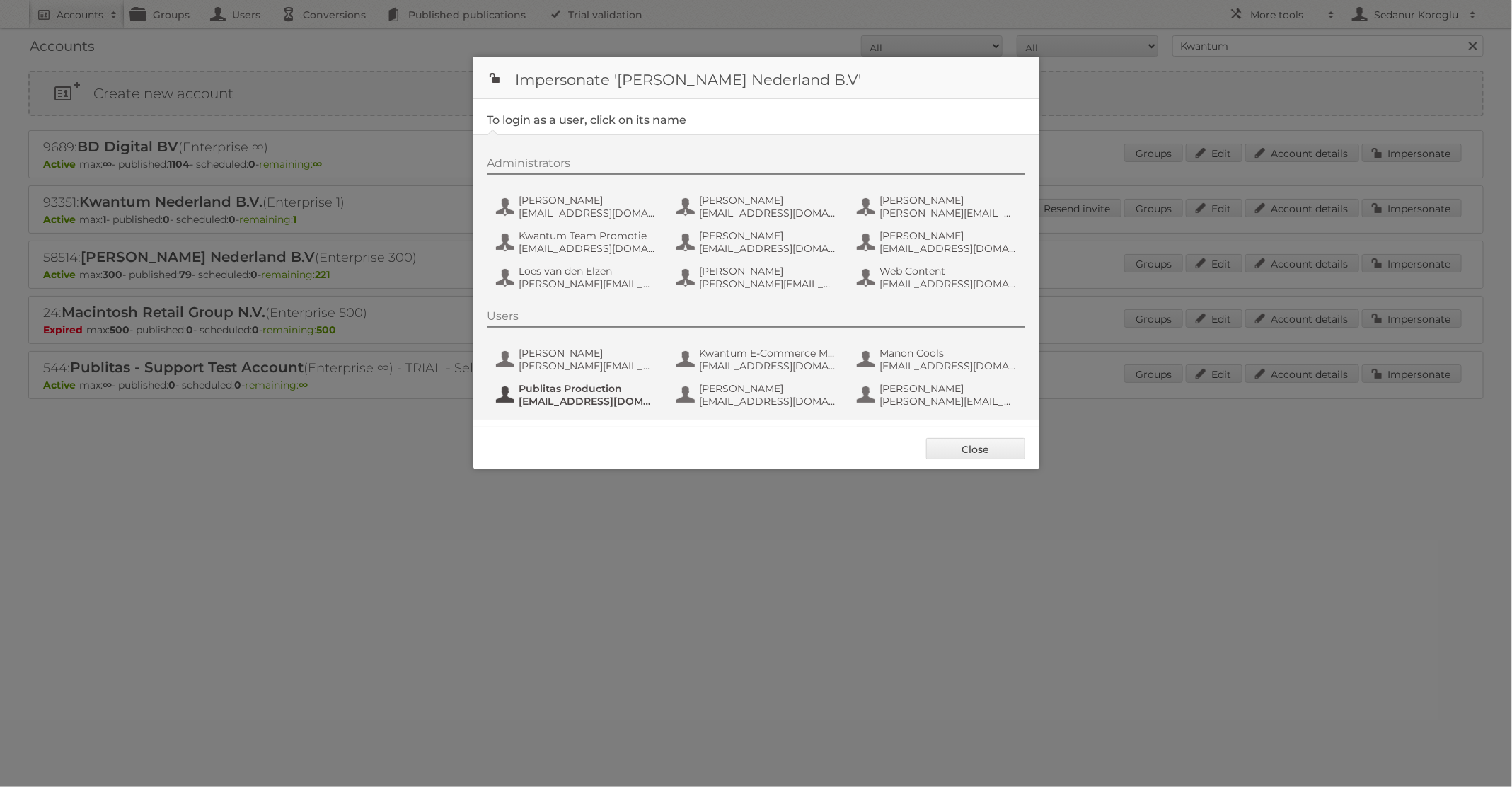
click at [568, 390] on span "Publitas Production" at bounding box center [588, 388] width 137 height 12
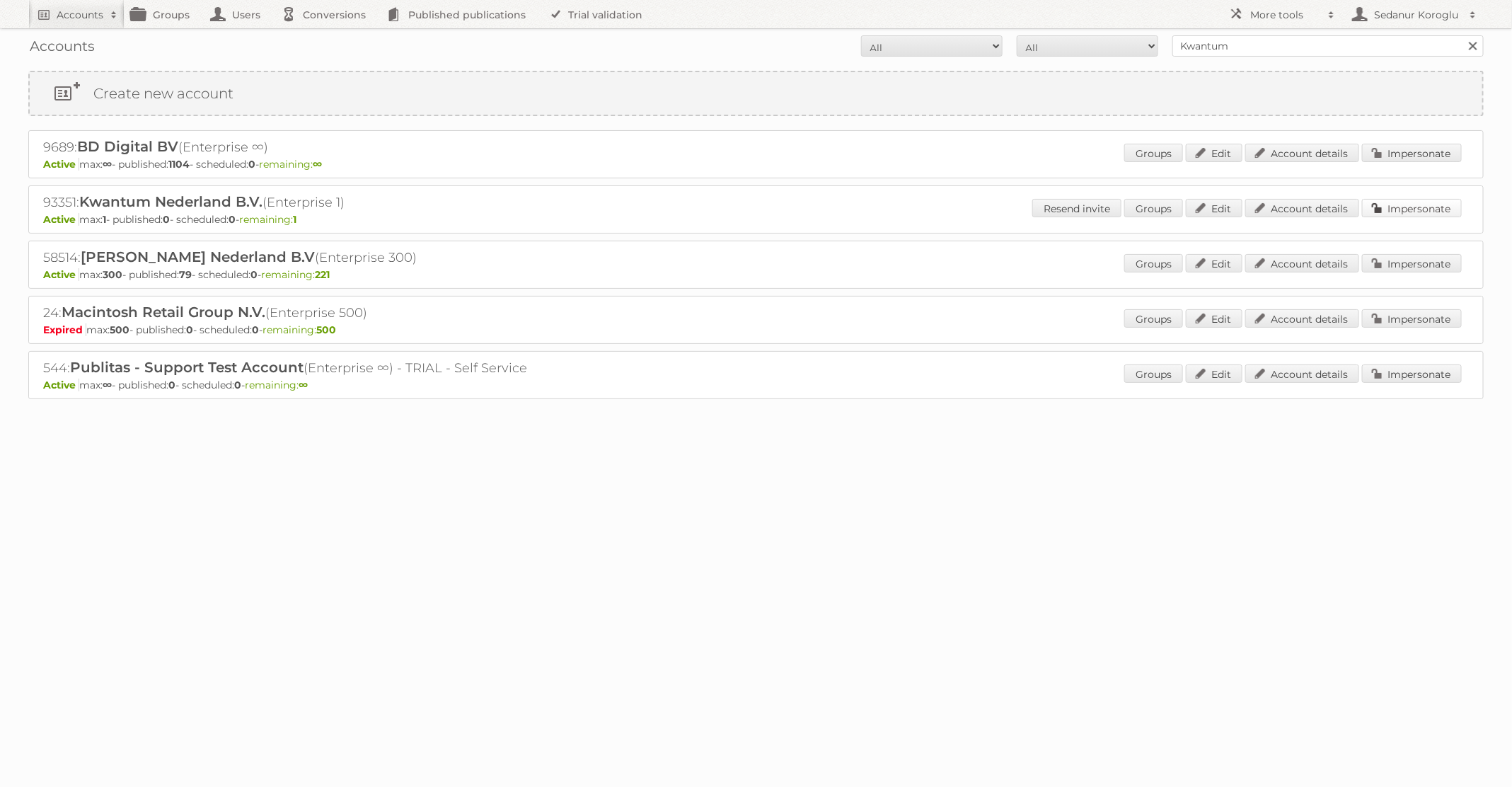
click at [1421, 202] on link "Impersonate" at bounding box center [1412, 208] width 100 height 19
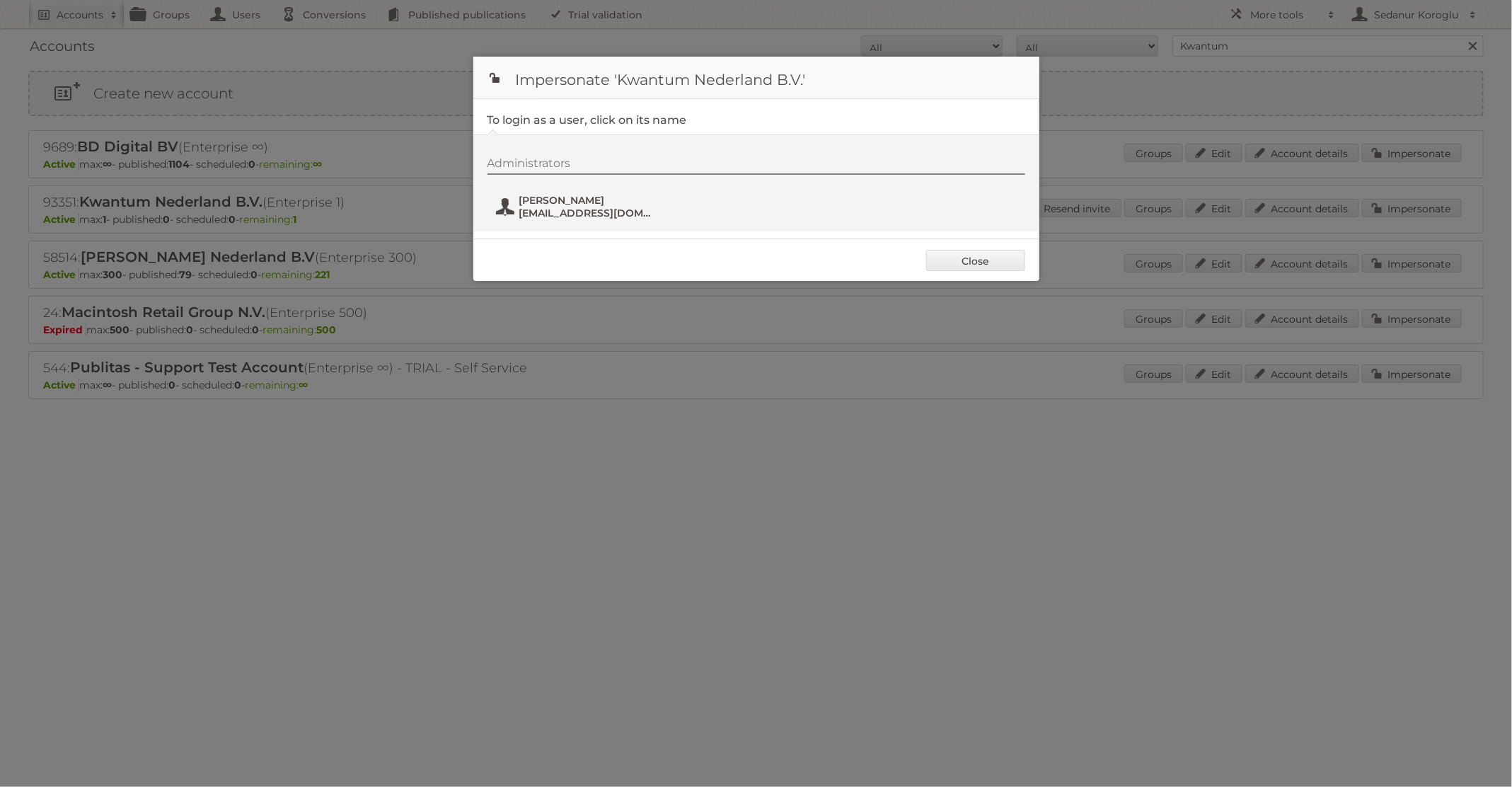
click at [627, 203] on span "Winston Coerecius" at bounding box center [588, 200] width 137 height 12
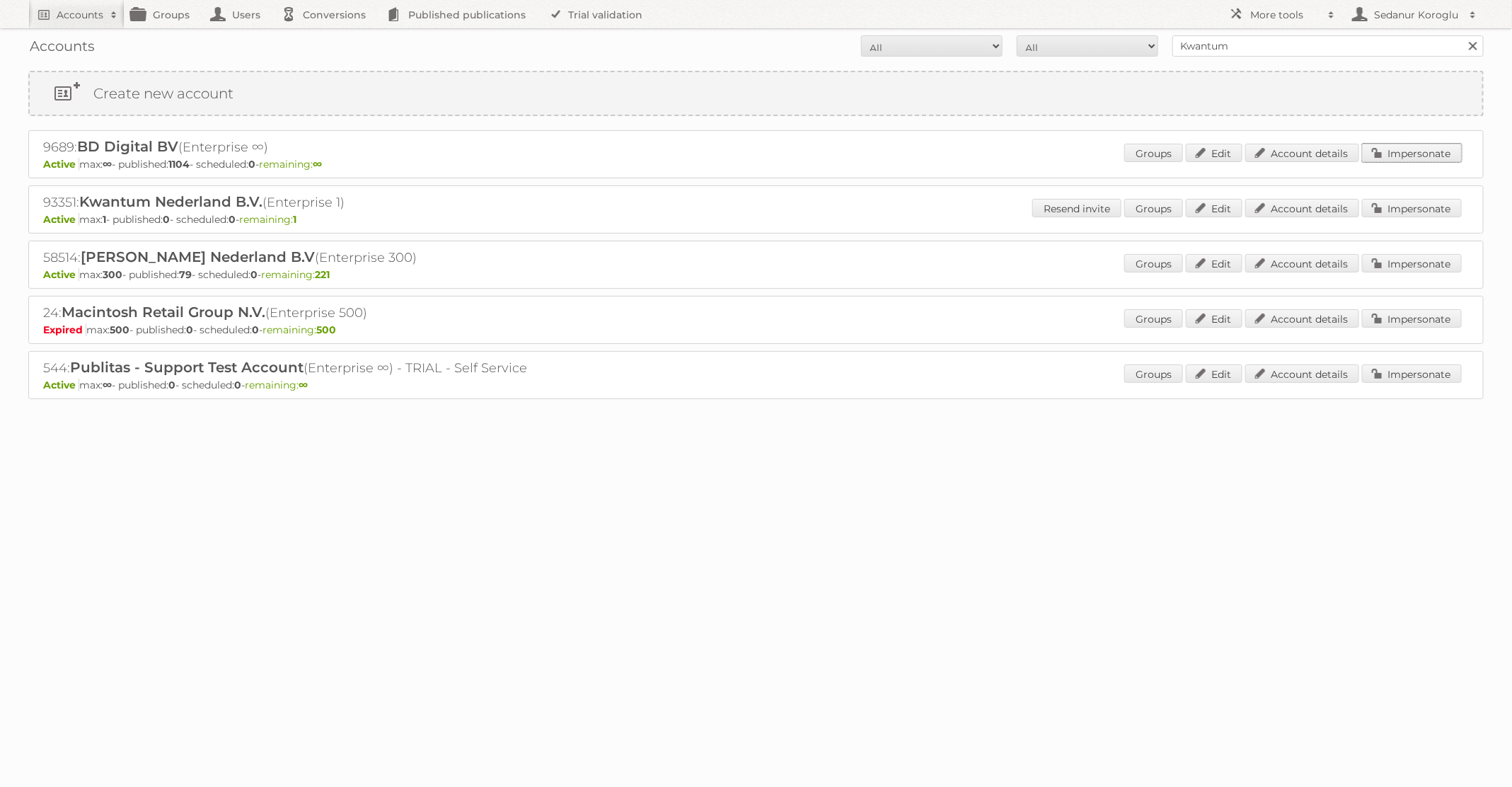
click at [1441, 153] on link "Impersonate" at bounding box center [1412, 153] width 100 height 19
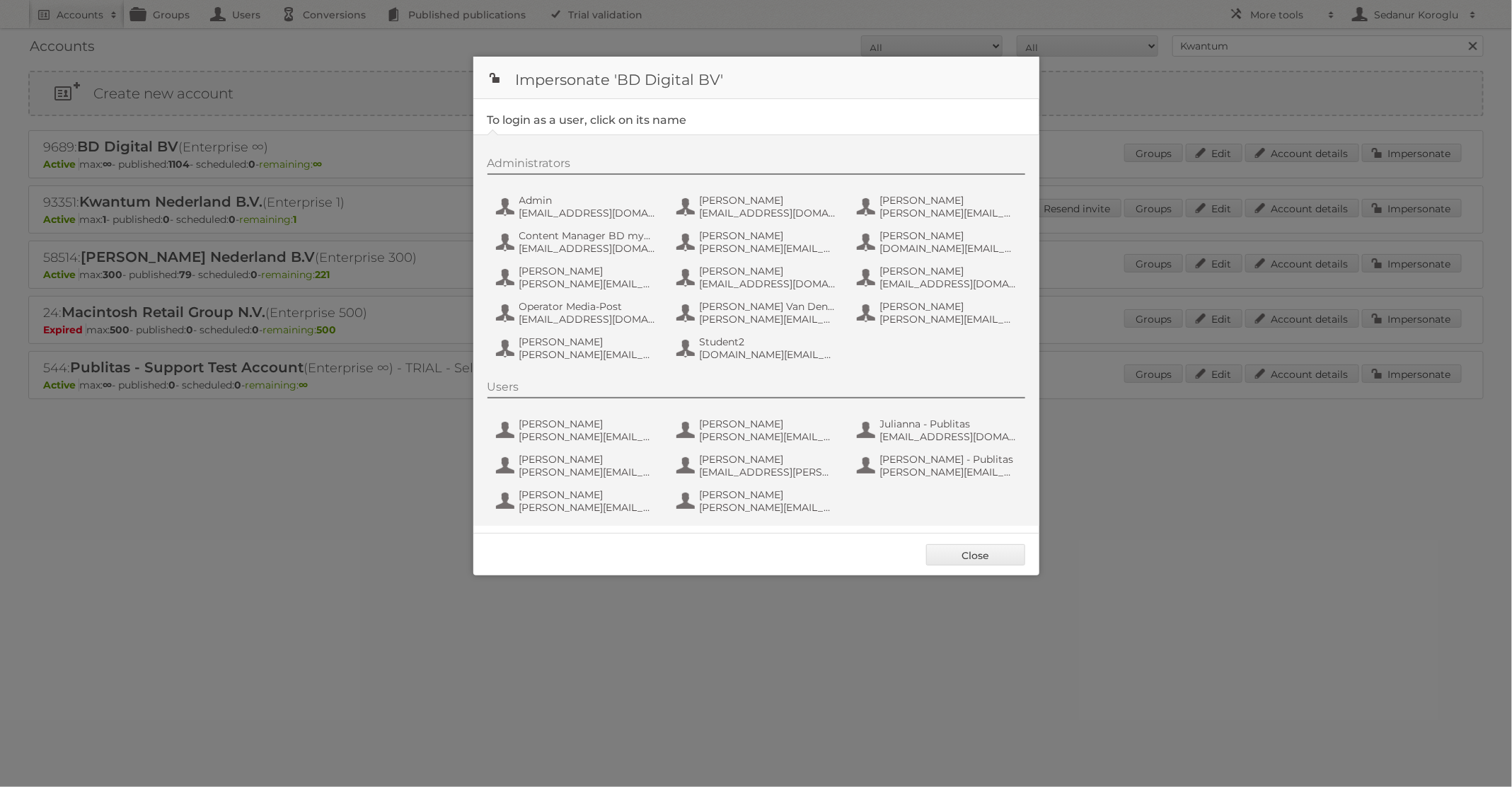
click at [908, 523] on div "Administrators Admin admin@agilys.com Alexandra P alexandrap@mediapost-hitmail.…" at bounding box center [756, 330] width 566 height 392
drag, startPoint x: 1222, startPoint y: 336, endPoint x: 591, endPoint y: 269, distance: 634.5
click at [591, 269] on span "Lars Scheuten" at bounding box center [588, 271] width 137 height 12
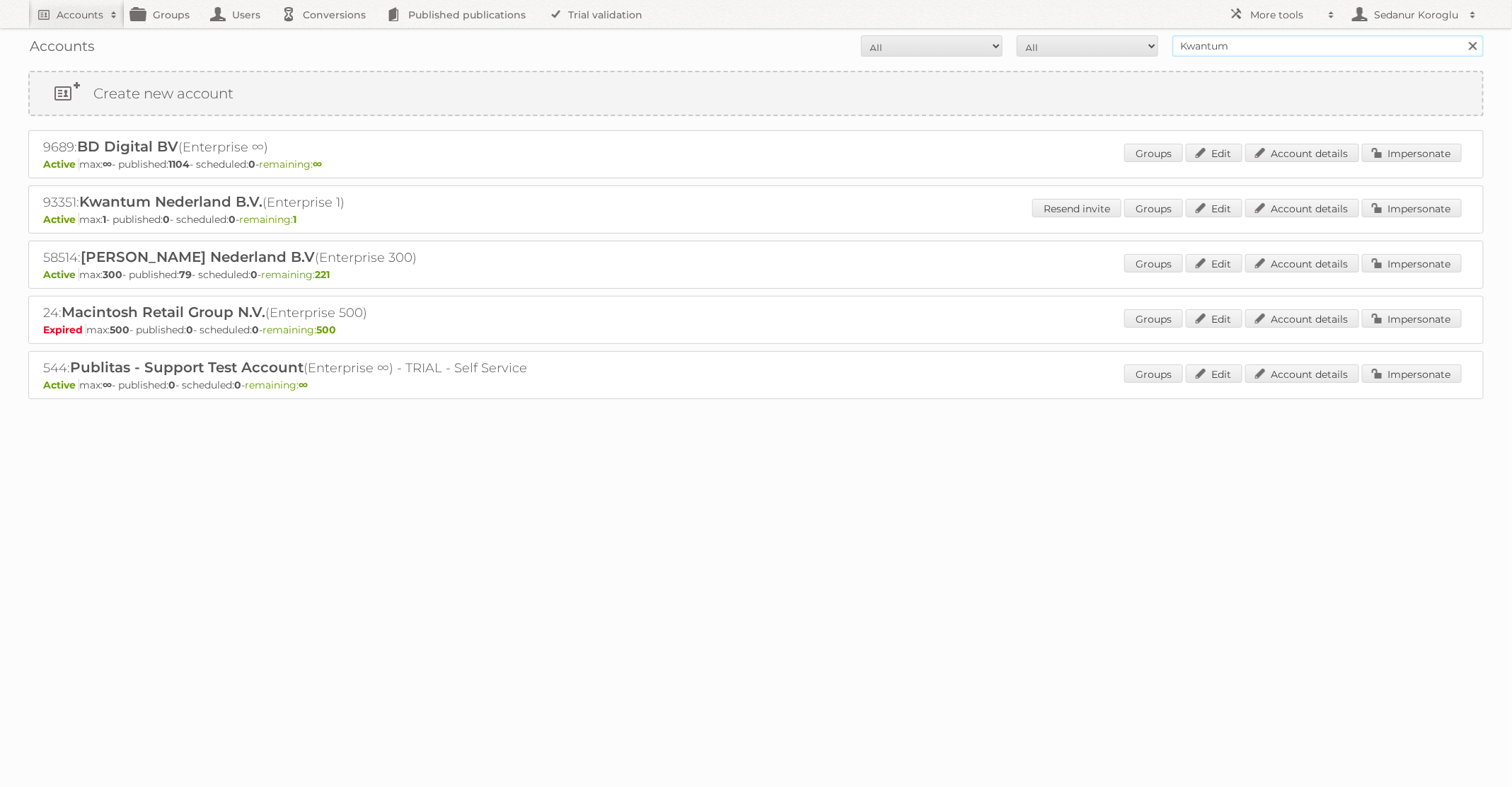
drag, startPoint x: 1242, startPoint y: 46, endPoint x: 1130, endPoint y: 46, distance: 112.0
click at [1130, 46] on form "All Active Expired Pending All Paid Trials Self service Kwantum Search" at bounding box center [756, 46] width 1455 height 21
paste input "2427094"
type input "2427094"
click at [1461, 36] on input "Search" at bounding box center [1472, 46] width 21 height 21
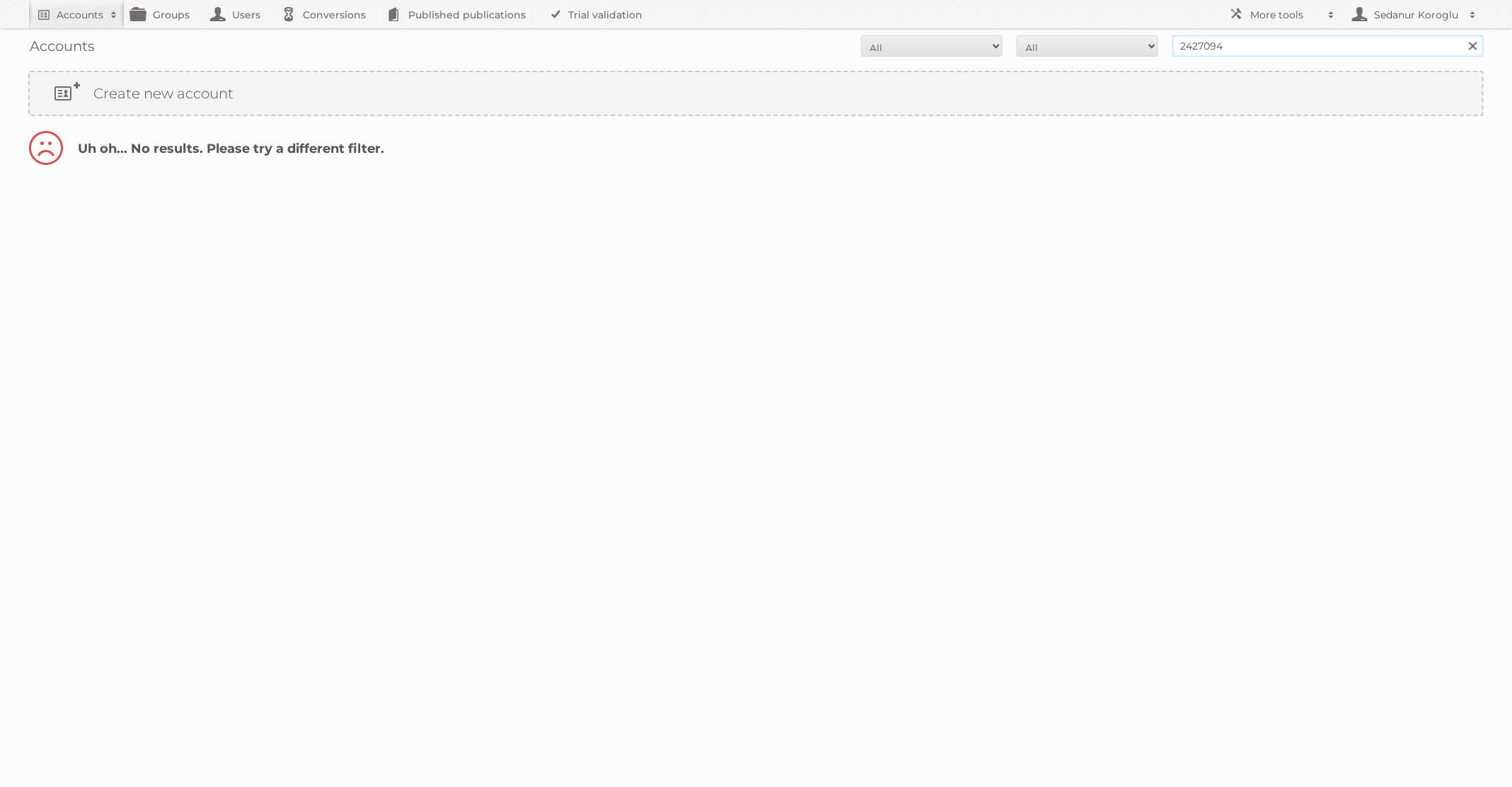
drag, startPoint x: 1228, startPoint y: 48, endPoint x: 1078, endPoint y: 44, distance: 150.1
click at [1078, 44] on form "All Active Expired Pending All Paid Trials Self service 2427094 Search" at bounding box center [756, 46] width 1455 height 21
type input "Kwantum"
click at [1461, 36] on input "Search" at bounding box center [1472, 46] width 21 height 21
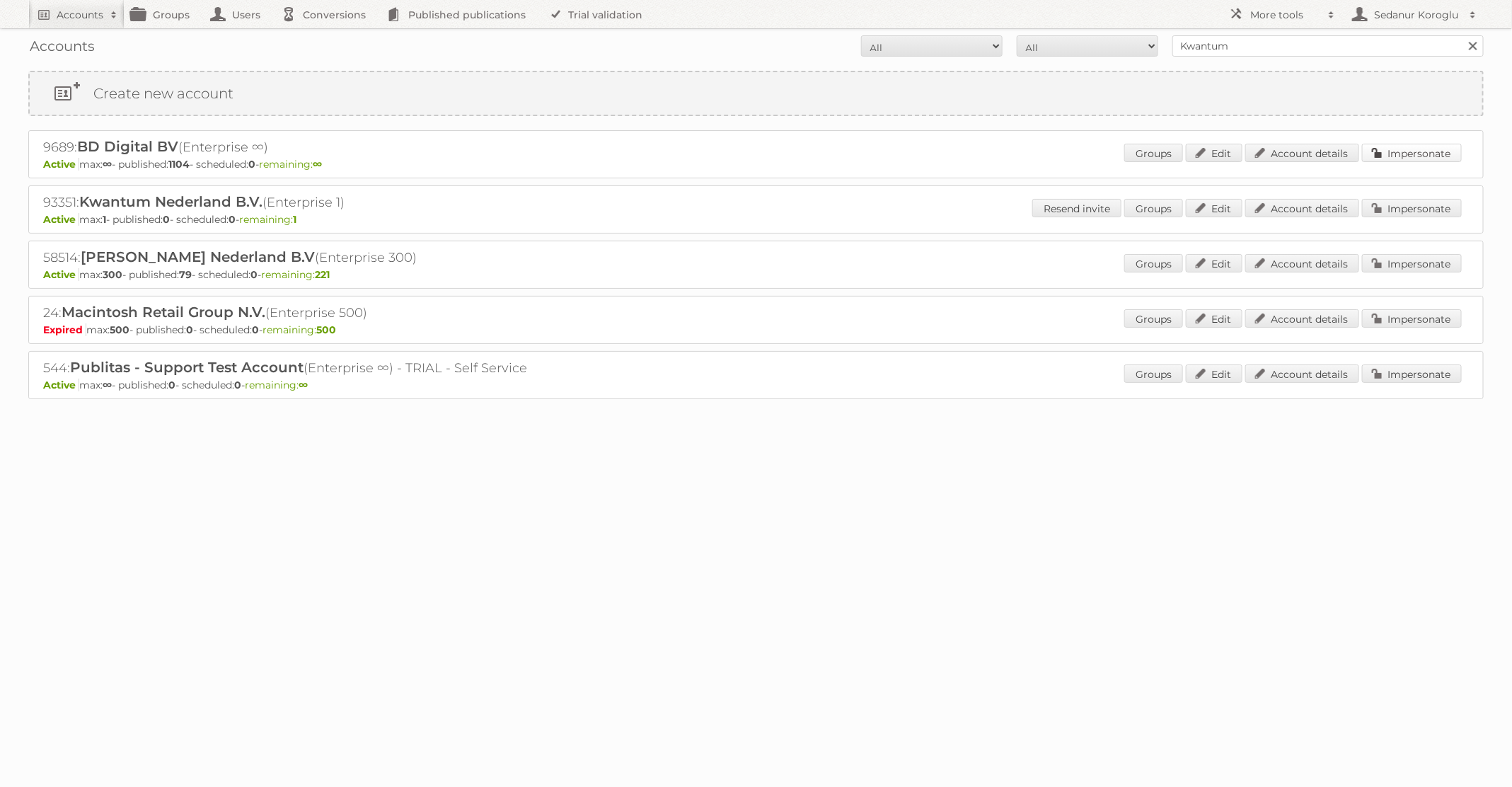
click at [1423, 152] on link "Impersonate" at bounding box center [1412, 153] width 100 height 19
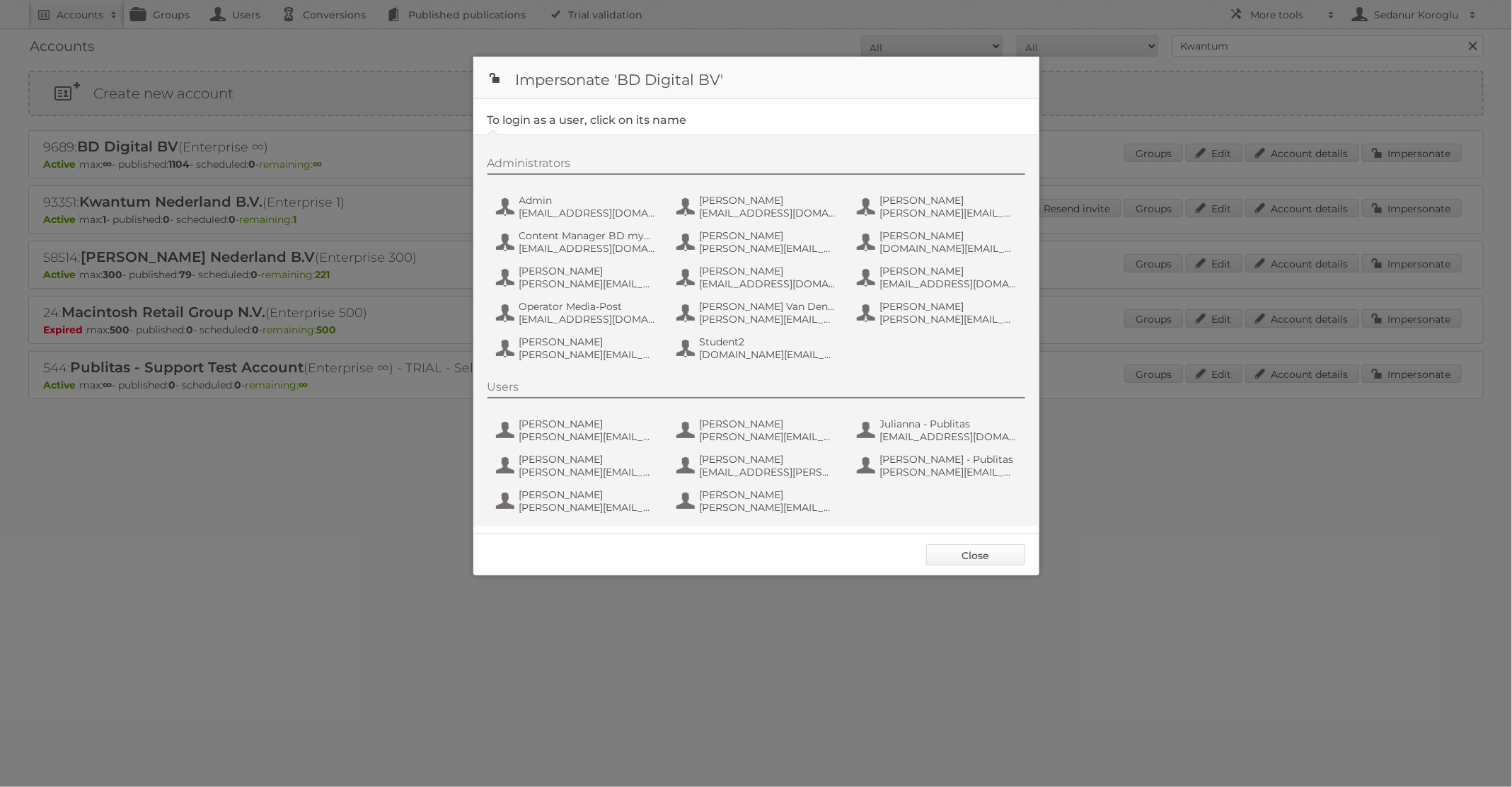
click at [980, 559] on link "Close" at bounding box center [975, 555] width 99 height 21
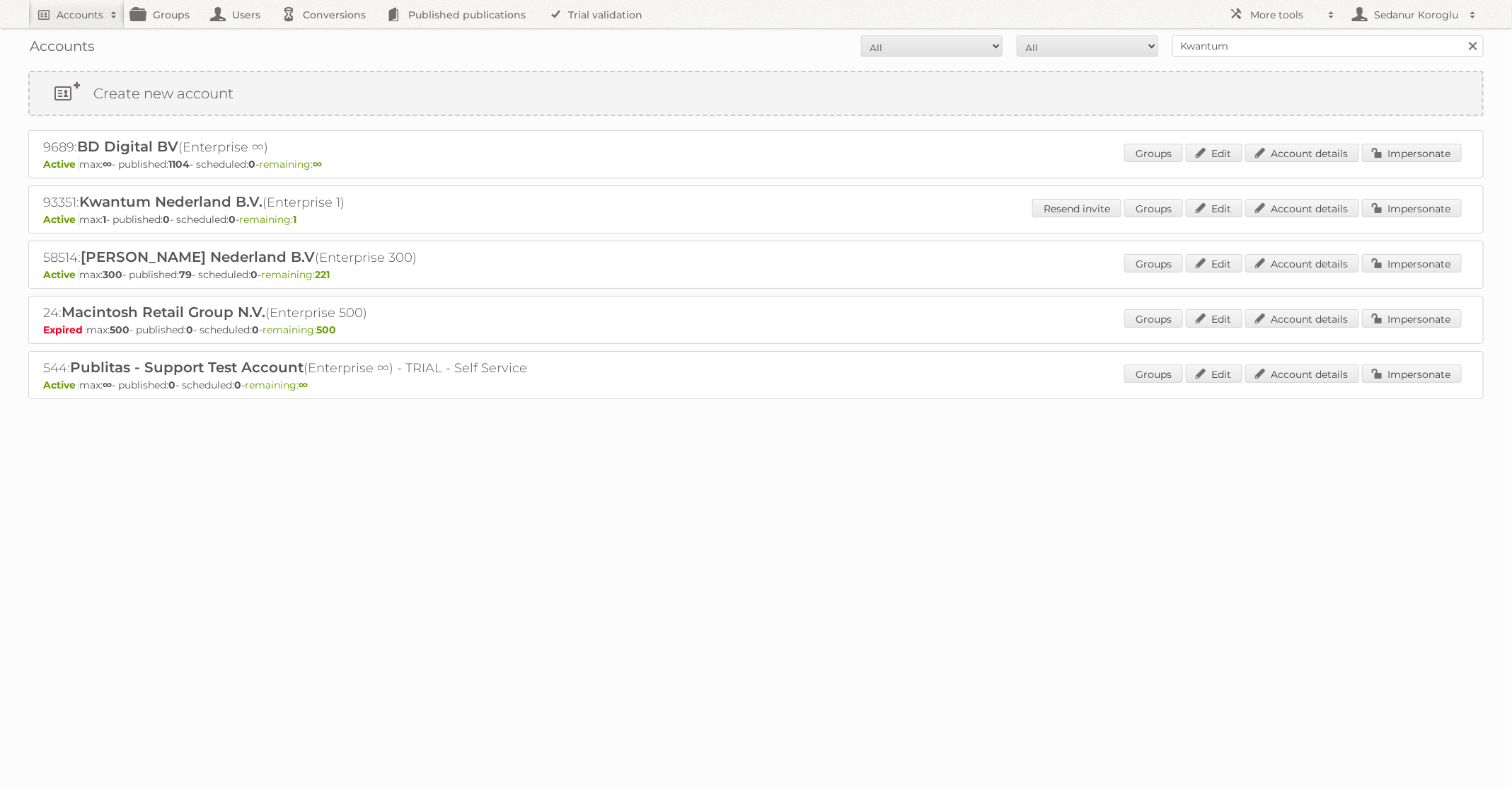
click at [1428, 216] on div "Resend invite Groups Edit Account details Impersonate" at bounding box center [1246, 210] width 429 height 21
click at [1417, 208] on link "Impersonate" at bounding box center [1412, 208] width 100 height 19
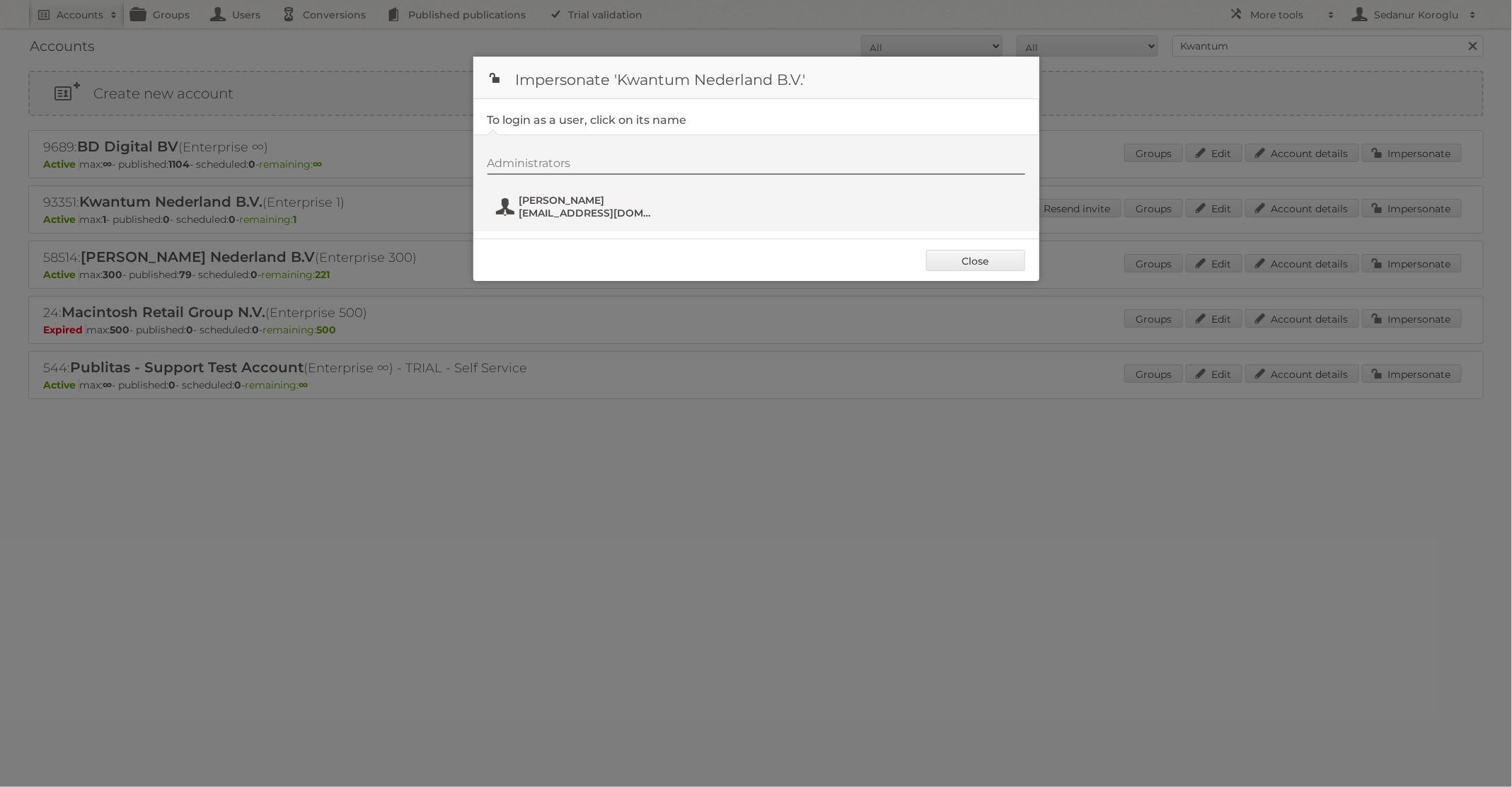
click at [616, 203] on span "Winston Coerecius" at bounding box center [588, 200] width 137 height 12
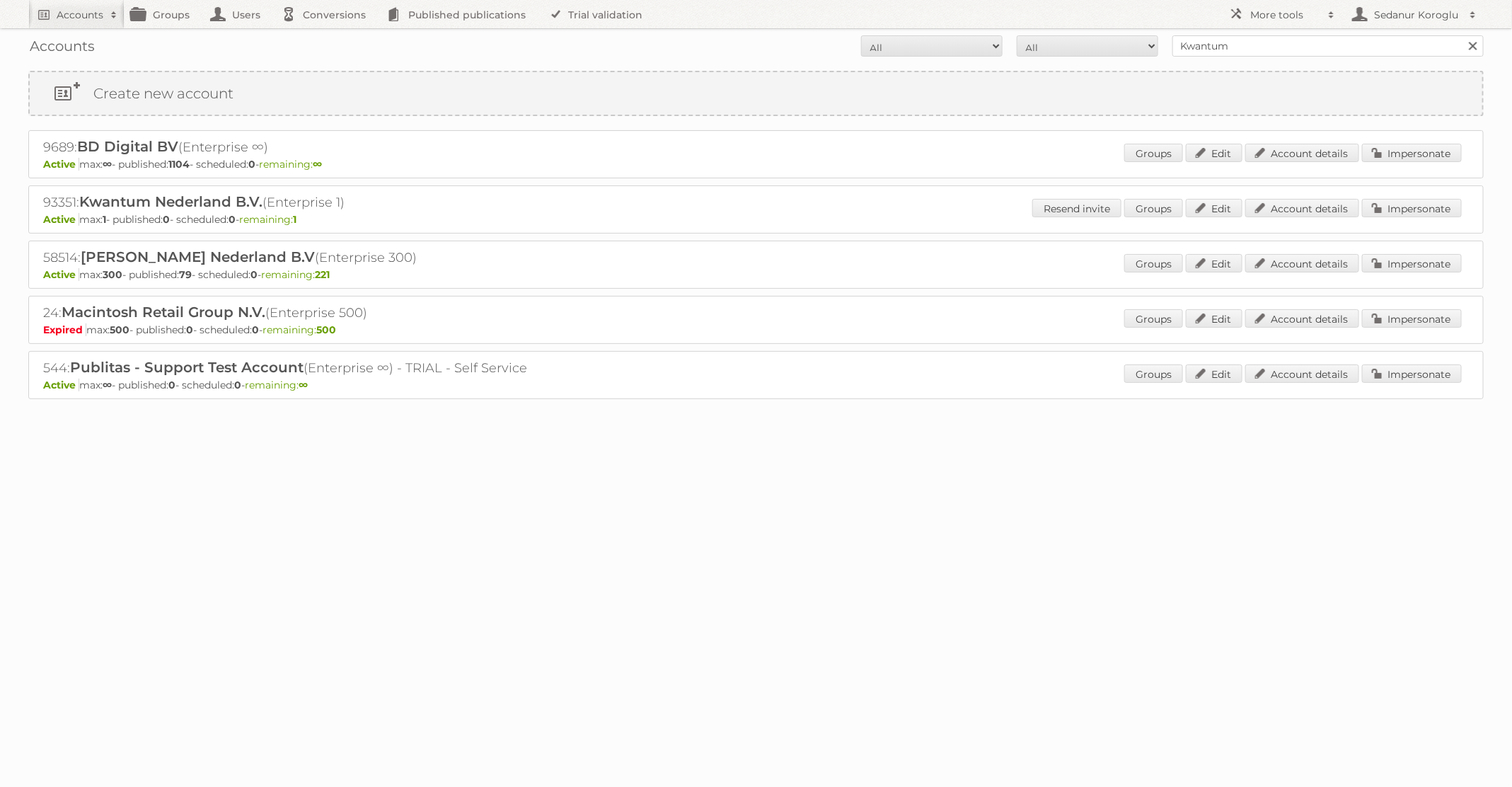
click at [1423, 167] on p "Active max: ∞ - published: 1104 - scheduled: 0 - remaining: ∞" at bounding box center [756, 164] width 1425 height 12
click at [1419, 153] on link "Impersonate" at bounding box center [1412, 153] width 100 height 19
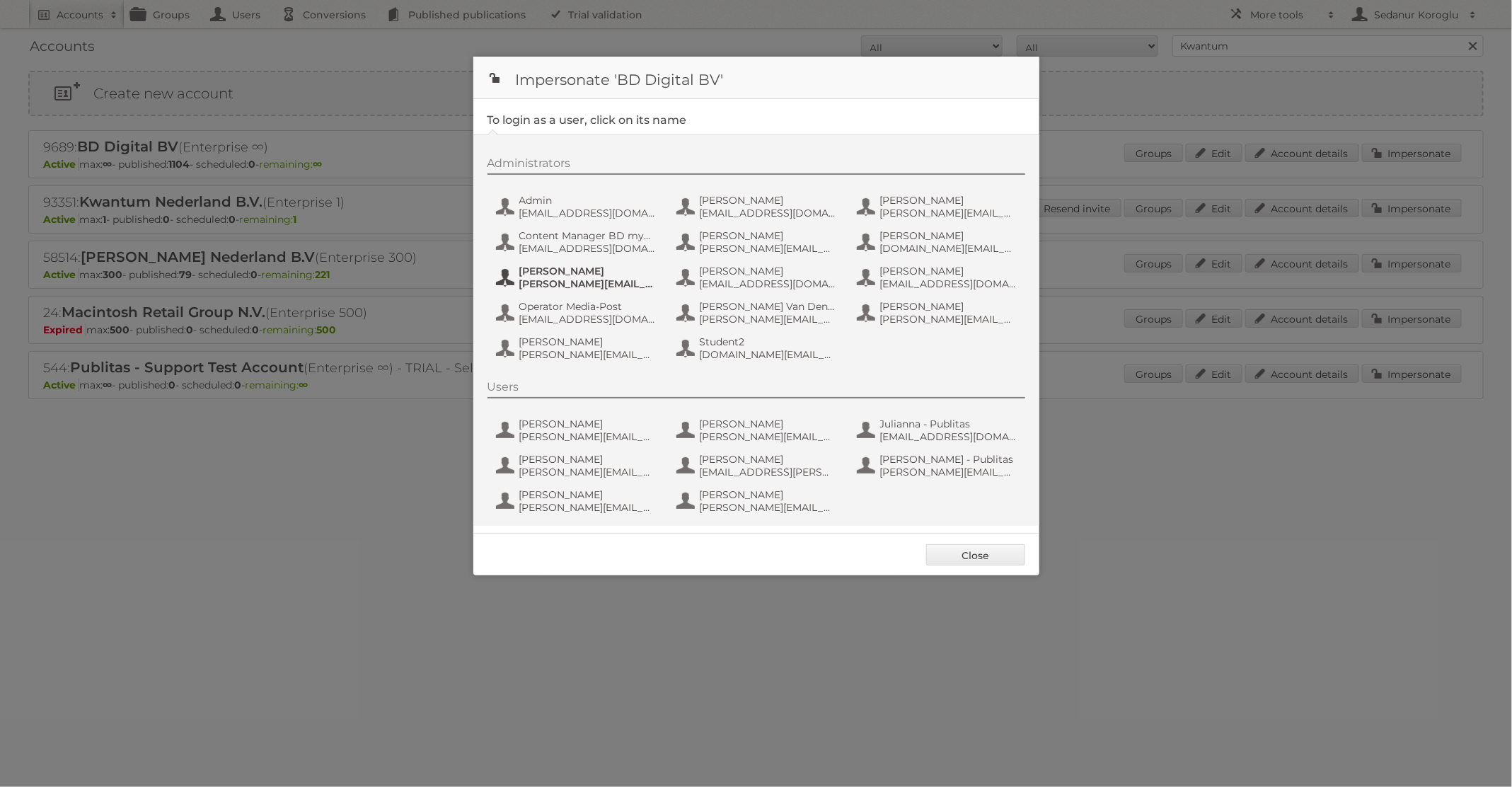
click at [578, 276] on span "Lars Scheuten" at bounding box center [588, 271] width 137 height 12
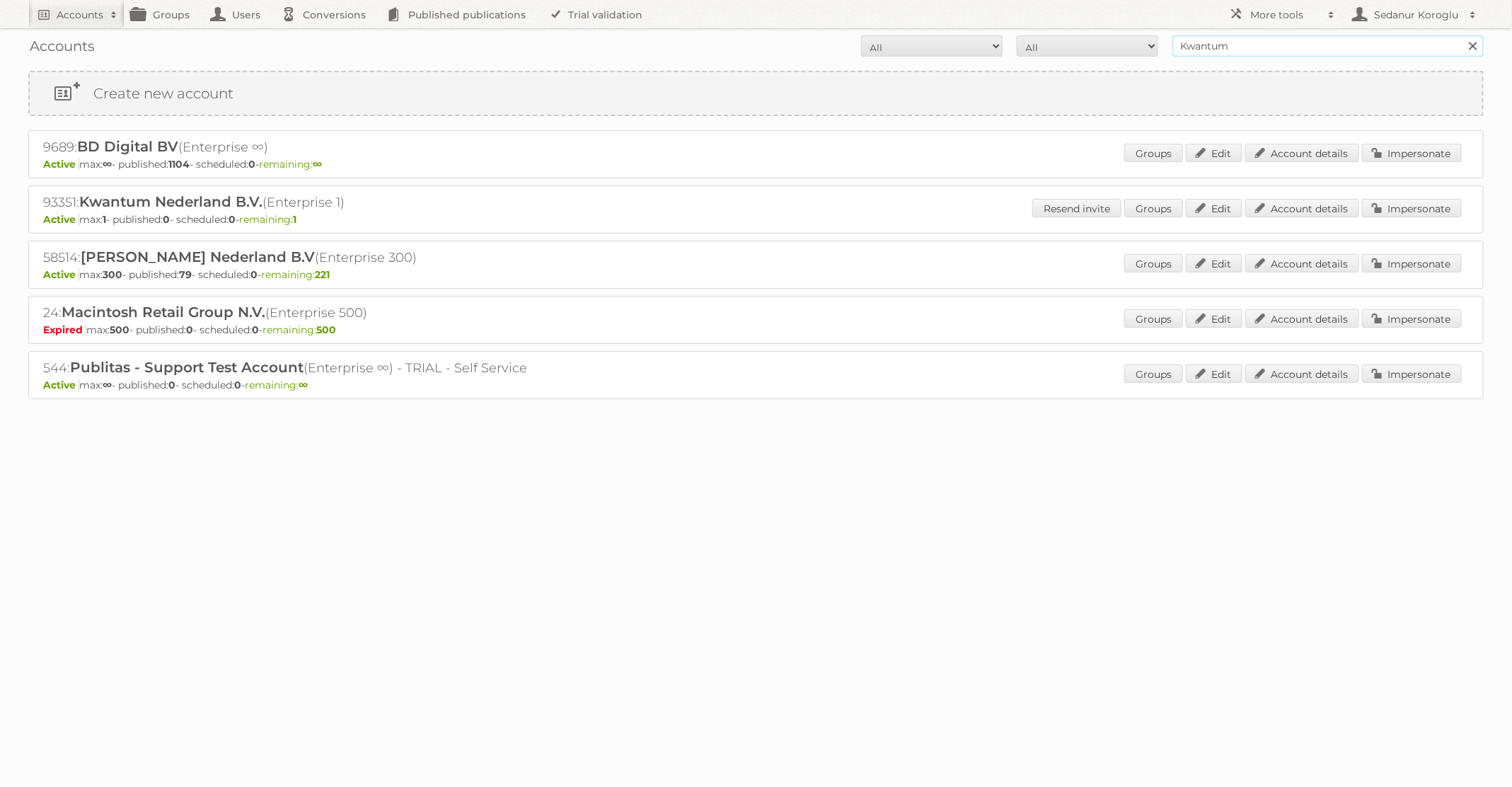
drag, startPoint x: 1258, startPoint y: 47, endPoint x: 1078, endPoint y: 46, distance: 180.0
click at [1078, 46] on form "All Active Expired Pending All Paid Trials Self service Kwantum Search" at bounding box center [756, 46] width 1455 height 21
paste input "58514"
type input "58514"
click at [1461, 36] on input "Search" at bounding box center [1472, 46] width 21 height 21
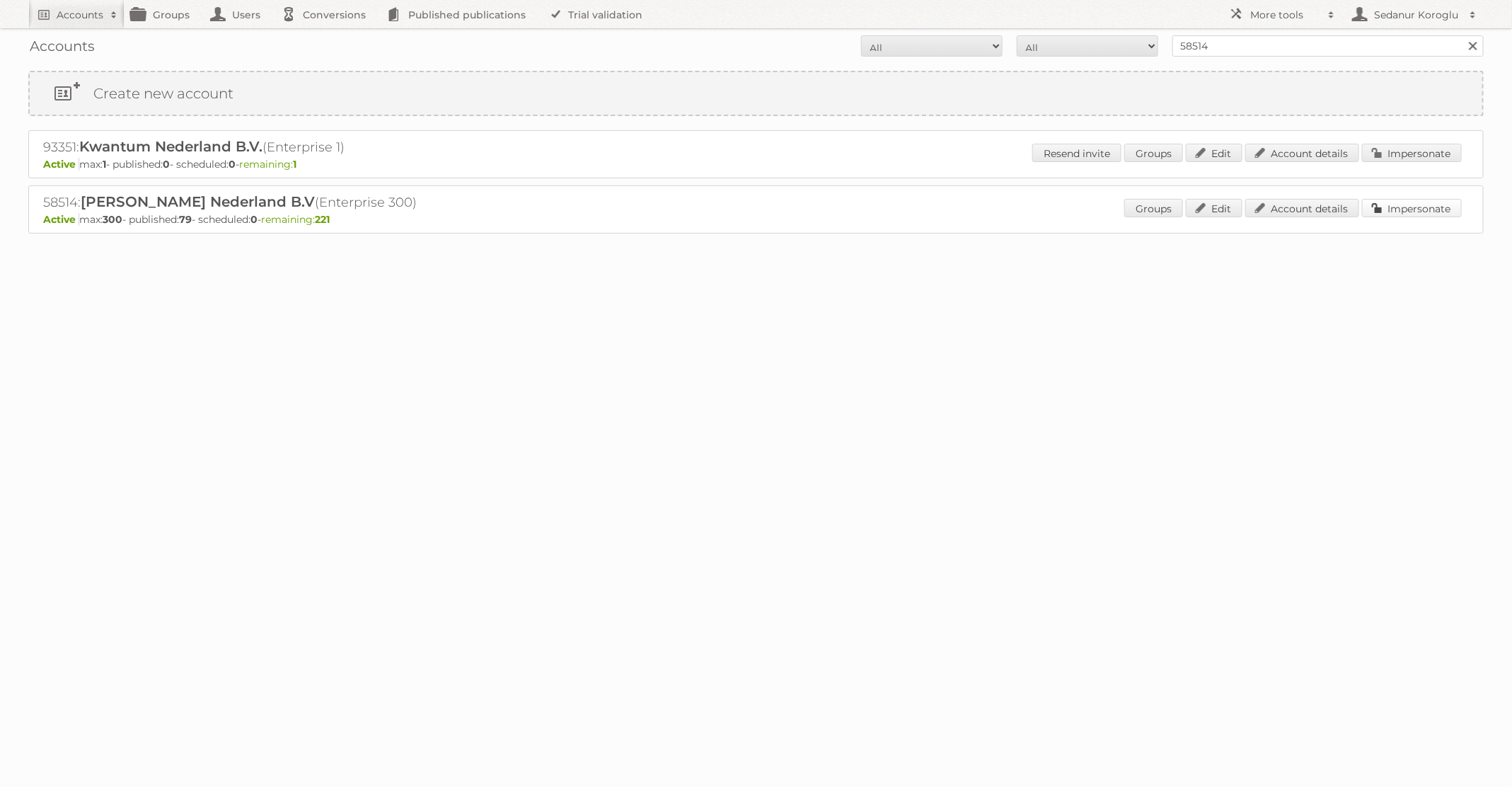
click at [1413, 211] on link "Impersonate" at bounding box center [1412, 208] width 100 height 19
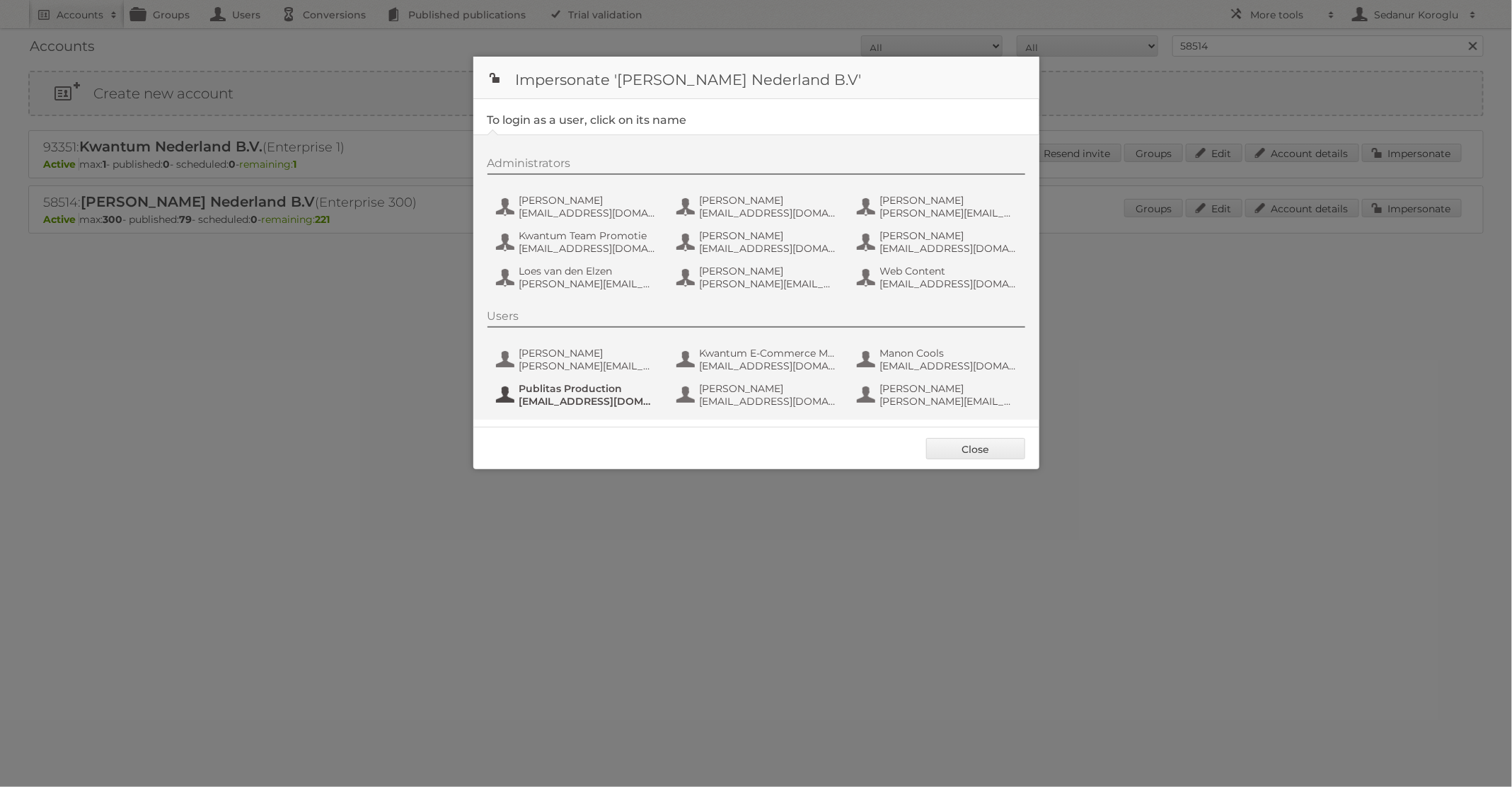
click at [539, 395] on span "[EMAIL_ADDRESS][DOMAIN_NAME]" at bounding box center [588, 402] width 137 height 12
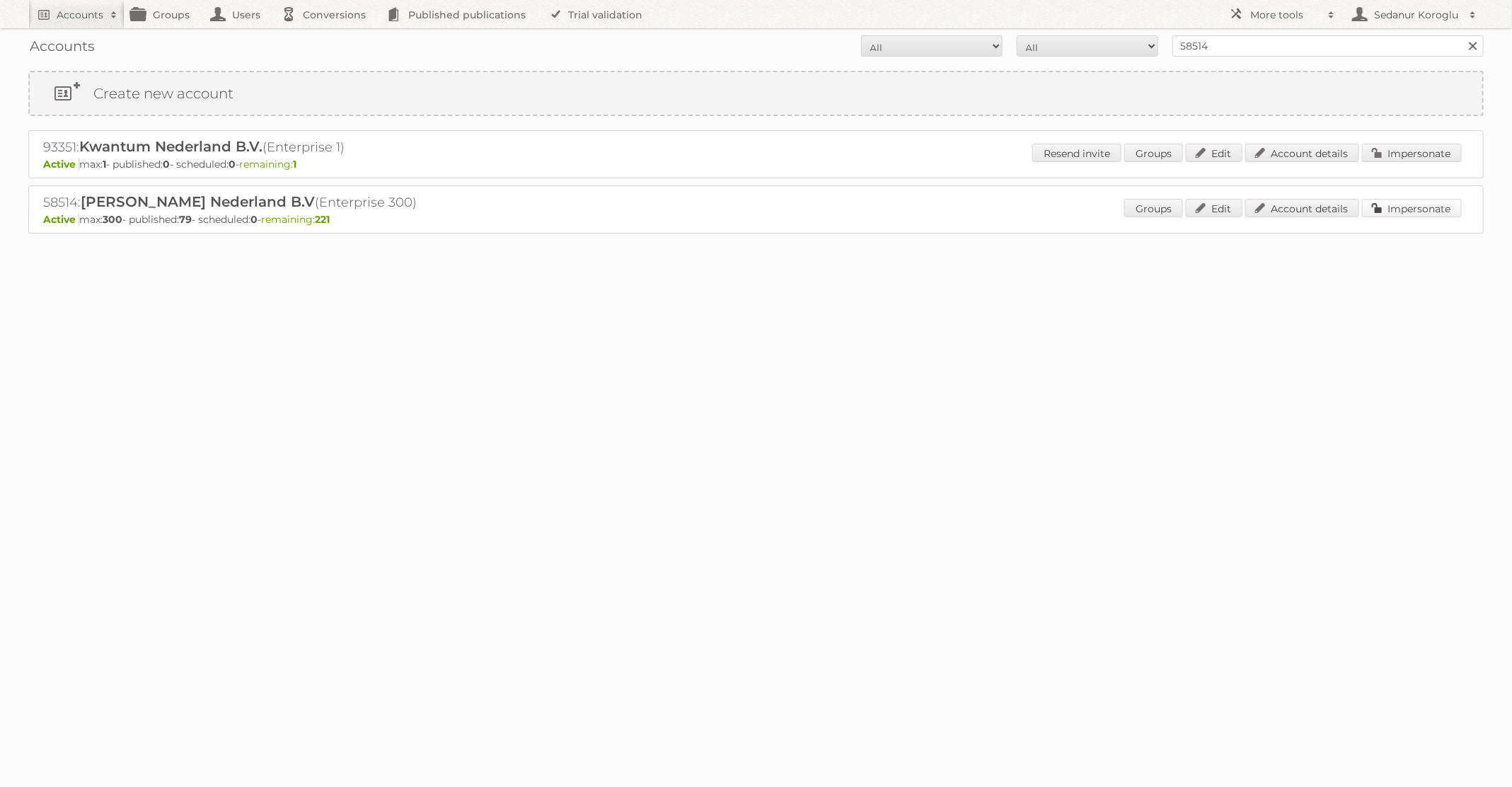
click at [1403, 210] on link "Impersonate" at bounding box center [1412, 208] width 100 height 19
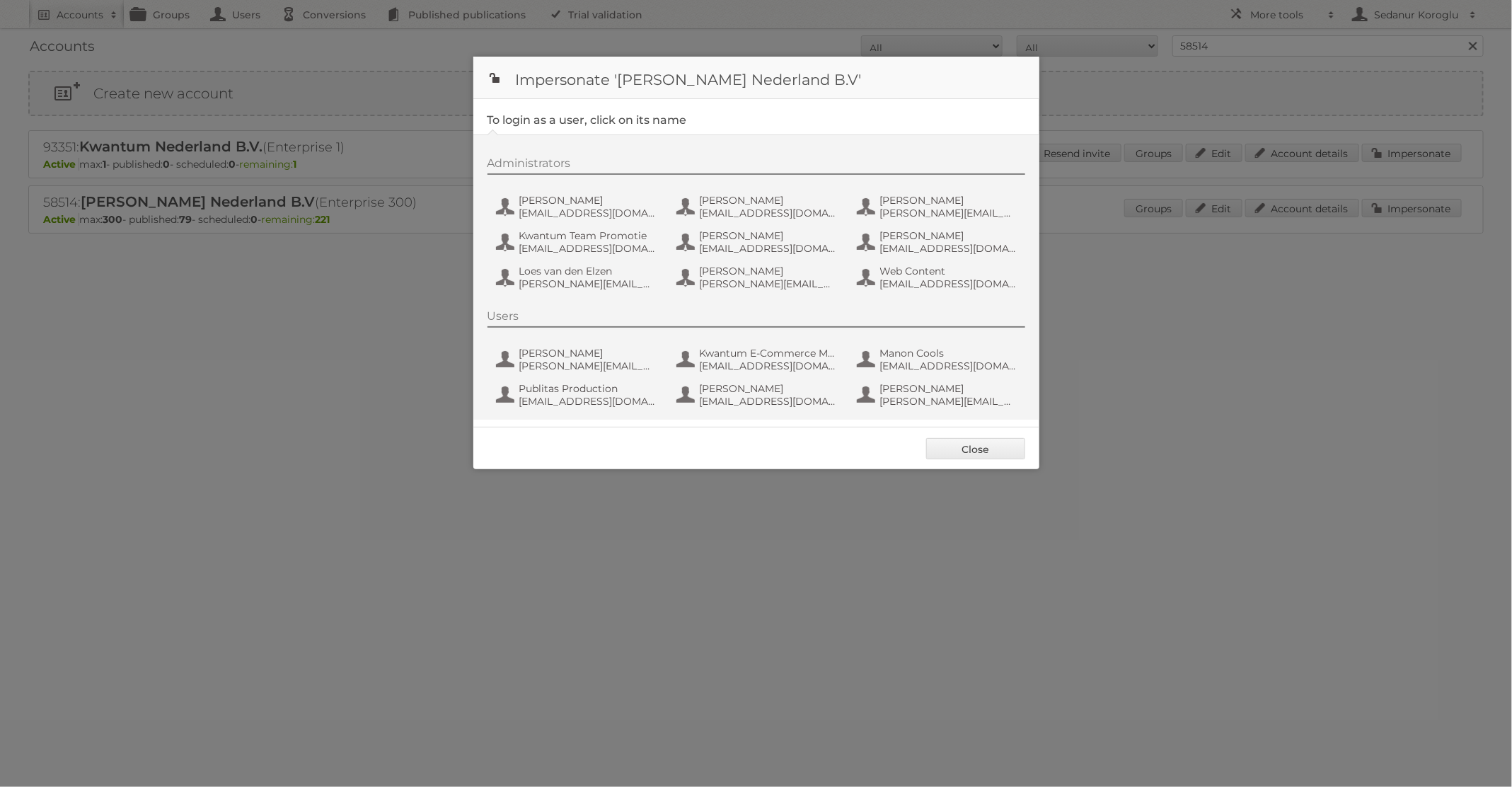
click at [716, 427] on div "Close" at bounding box center [756, 448] width 566 height 43
click at [773, 358] on span "Kwantum E-Commerce Marketing" at bounding box center [768, 353] width 137 height 12
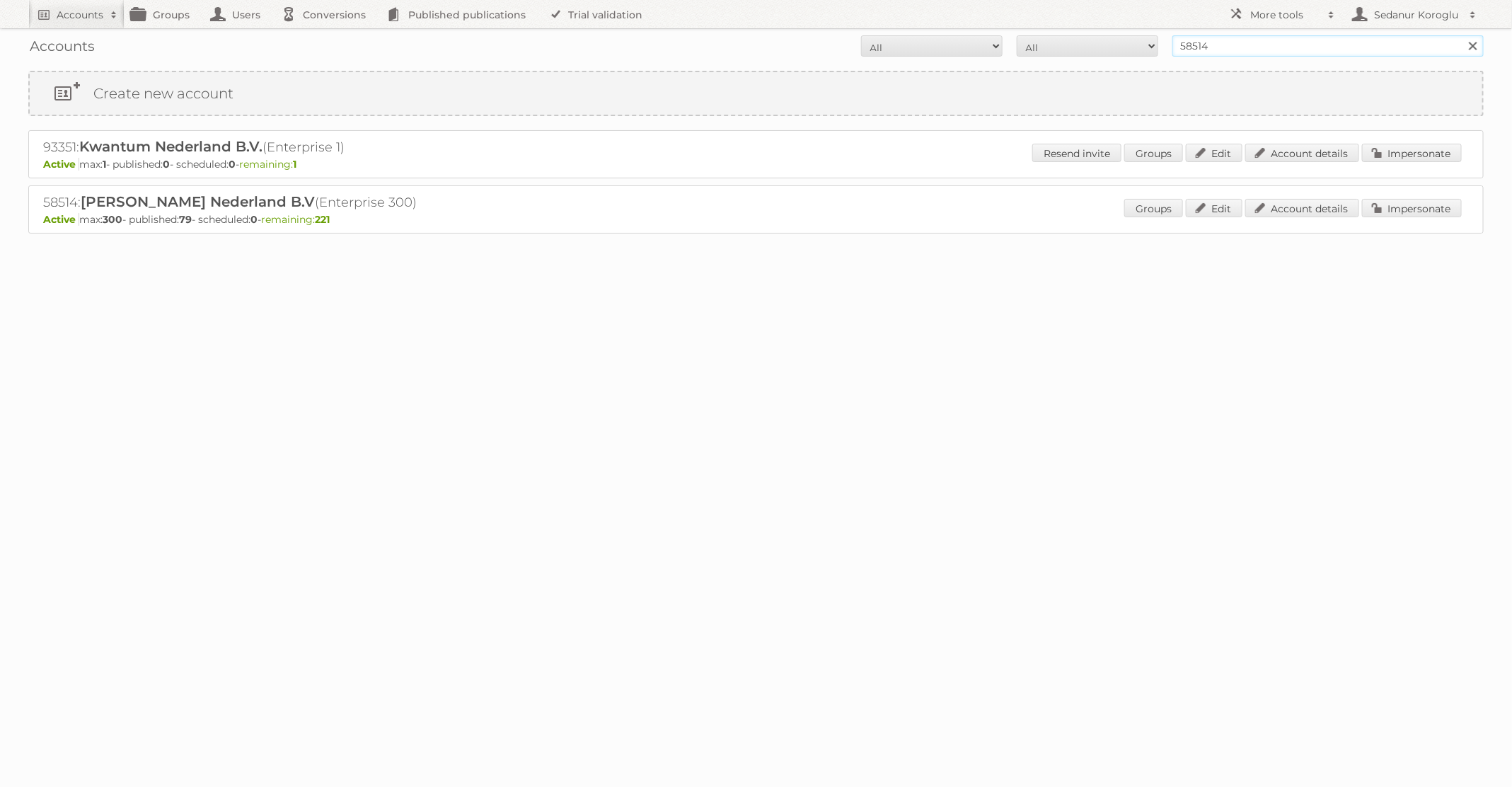
click at [1202, 52] on input "58514" at bounding box center [1327, 46] width 311 height 21
type input "Plus Retail"
click at [1461, 36] on input "Search" at bounding box center [1472, 46] width 21 height 21
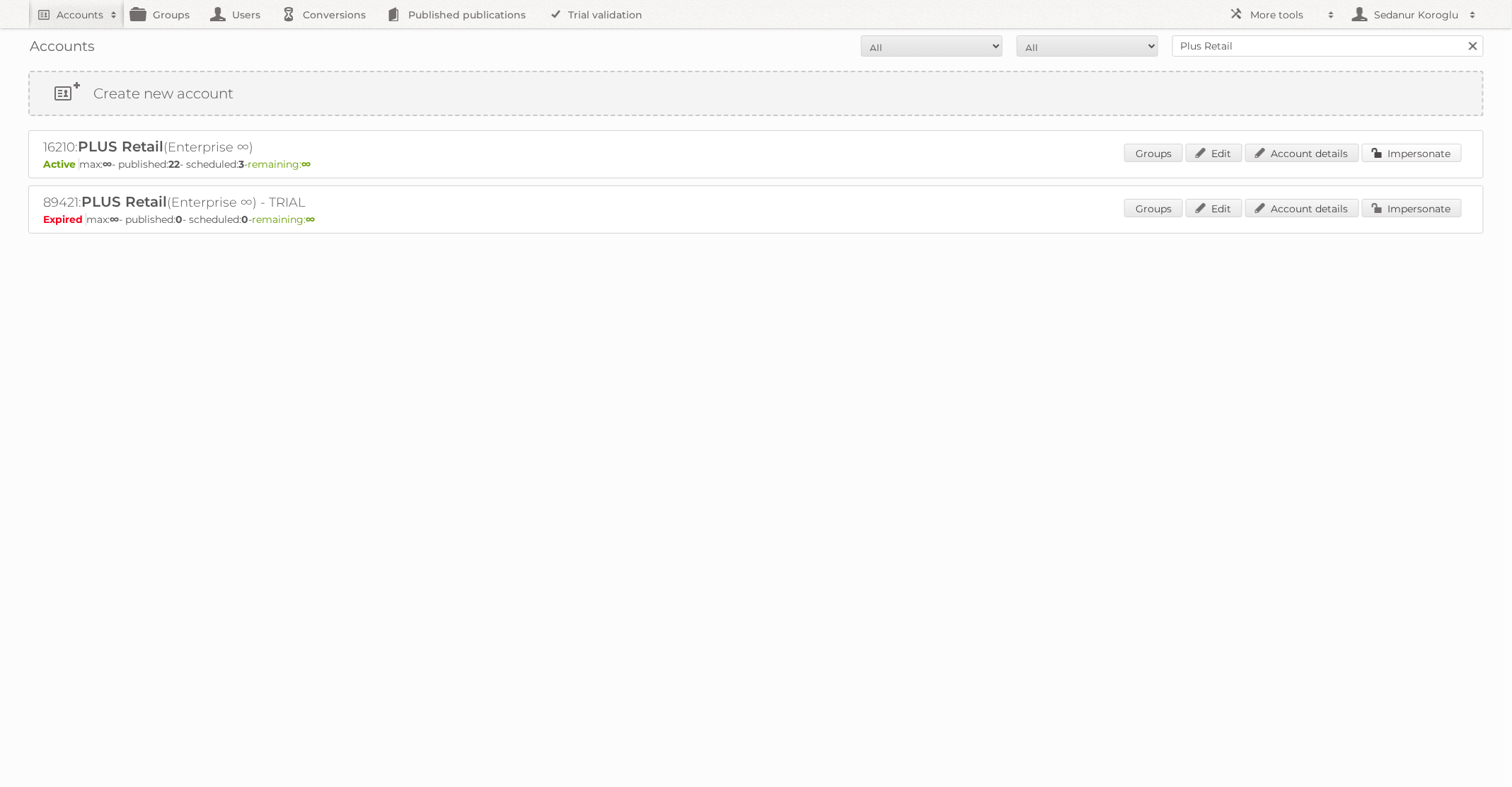
click at [1380, 145] on link "Impersonate" at bounding box center [1412, 153] width 100 height 19
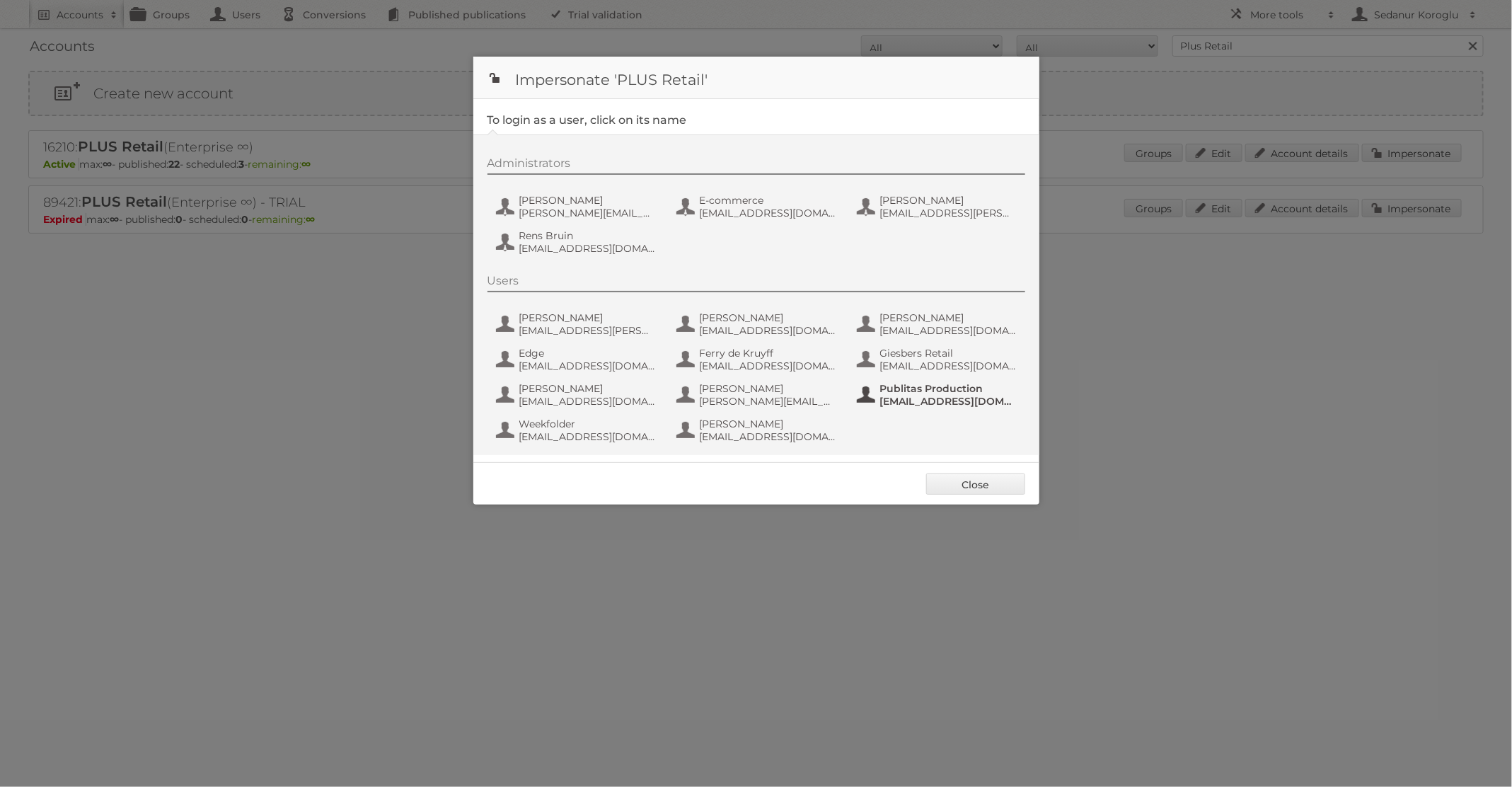
click at [905, 397] on span "[EMAIL_ADDRESS][DOMAIN_NAME]" at bounding box center [949, 402] width 137 height 12
